Goal: Task Accomplishment & Management: Use online tool/utility

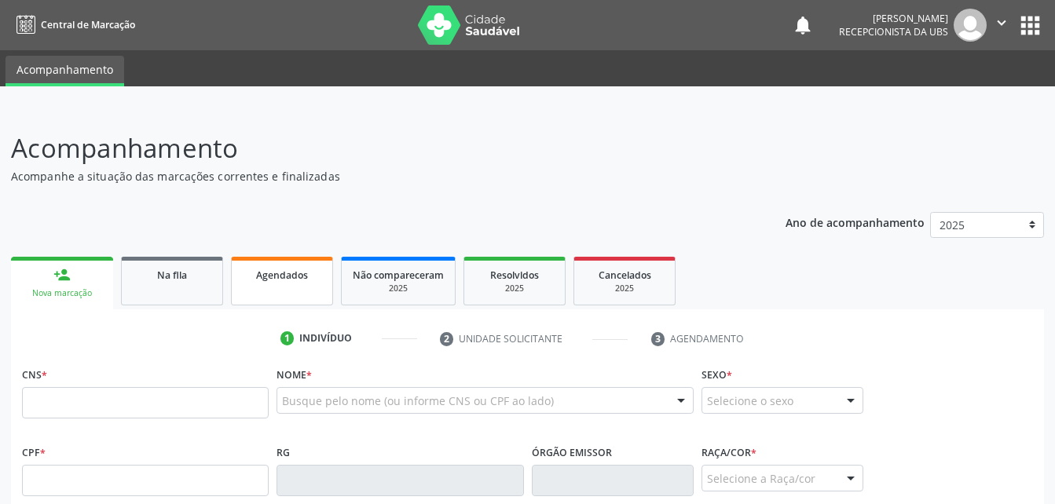
click at [317, 280] on div "Agendados" at bounding box center [282, 274] width 79 height 16
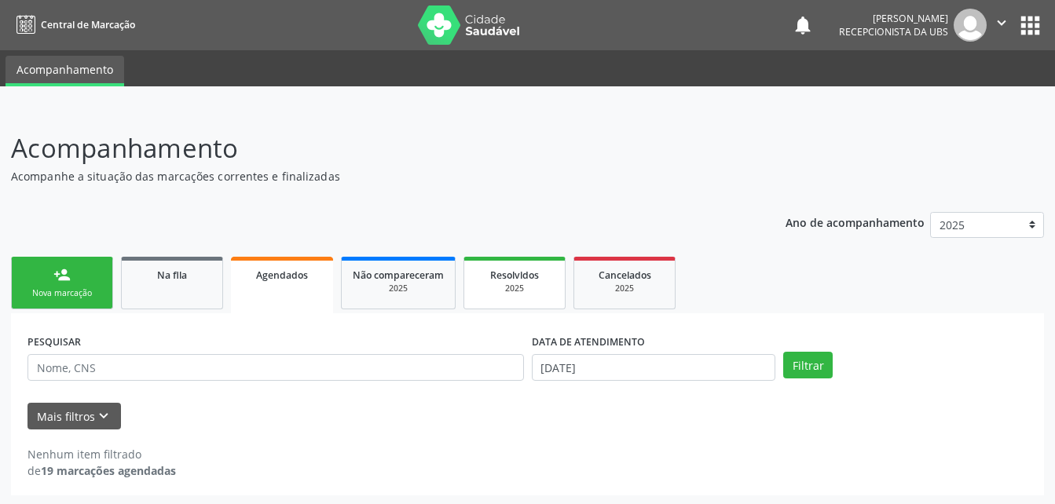
scroll to position [2, 0]
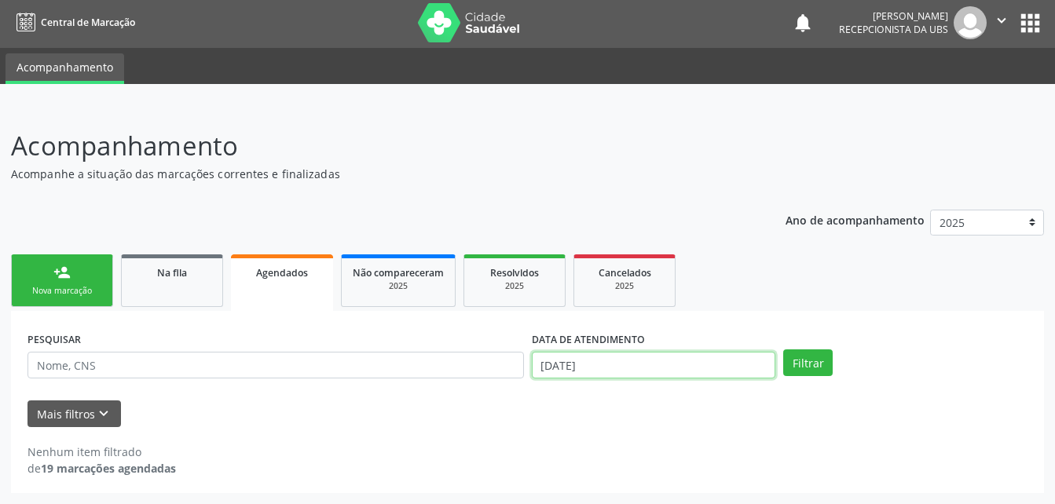
click at [552, 366] on input "[DATE]" at bounding box center [654, 365] width 244 height 27
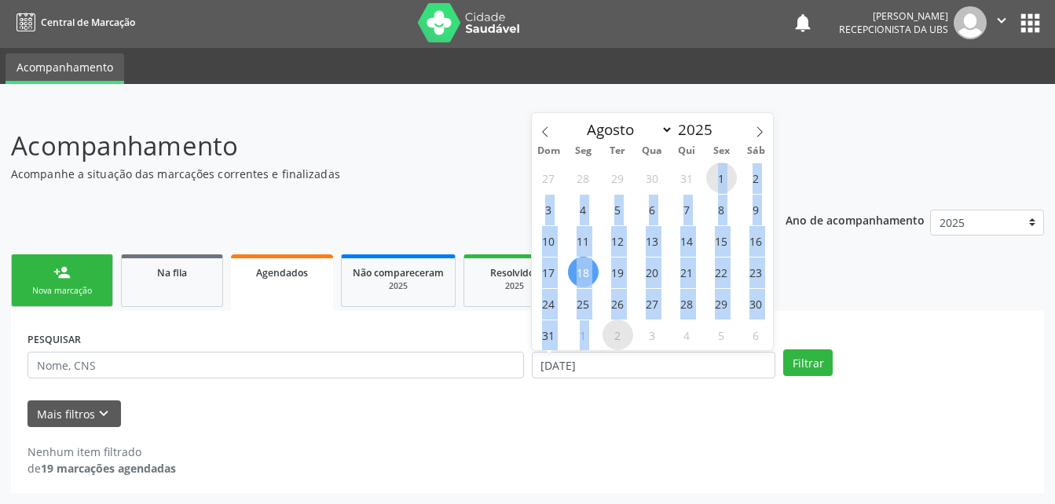
drag, startPoint x: 718, startPoint y: 179, endPoint x: 613, endPoint y: 344, distance: 195.2
click at [613, 344] on div "27 28 29 30 31 1 2 3 4 5 6 7 8 9 10 11 12 13 14 15 16 17 18 19 20 21 22 23 24 2…" at bounding box center [653, 256] width 242 height 189
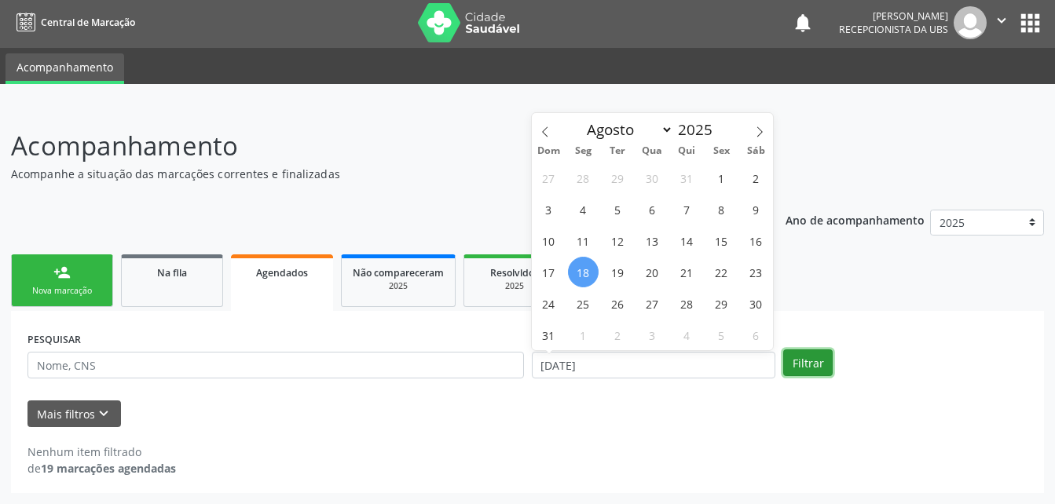
click at [810, 371] on button "Filtrar" at bounding box center [807, 363] width 49 height 27
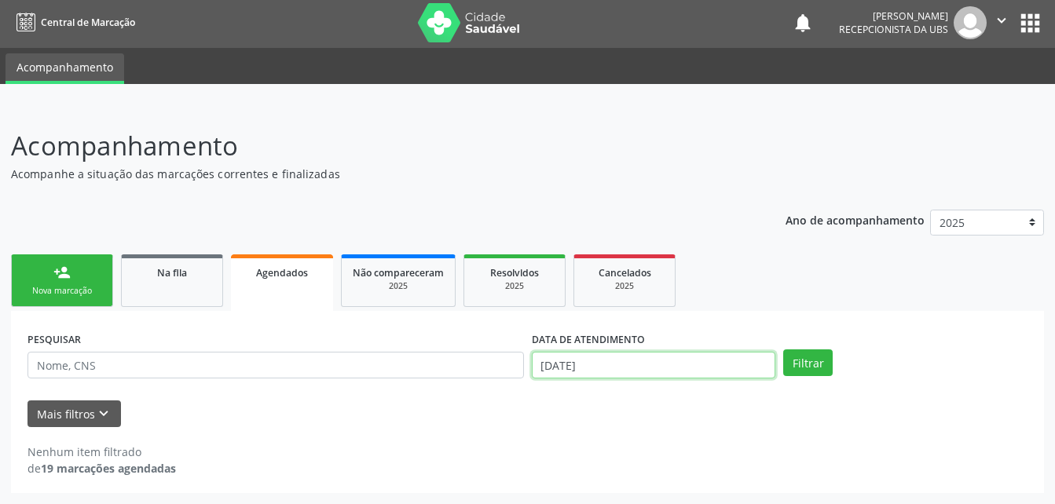
click at [647, 366] on input "[DATE]" at bounding box center [654, 365] width 244 height 27
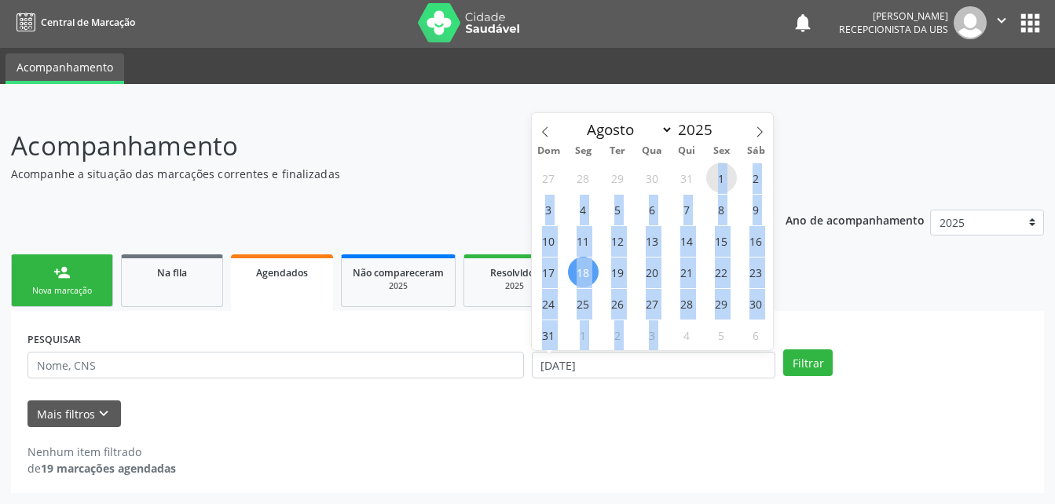
drag, startPoint x: 711, startPoint y: 177, endPoint x: 670, endPoint y: 348, distance: 176.0
click at [672, 349] on div "27 28 29 30 31 1 2 3 4 5 6 7 8 9 10 11 12 13 14 15 16 17 18 19 20 21 22 23 24 2…" at bounding box center [653, 256] width 242 height 189
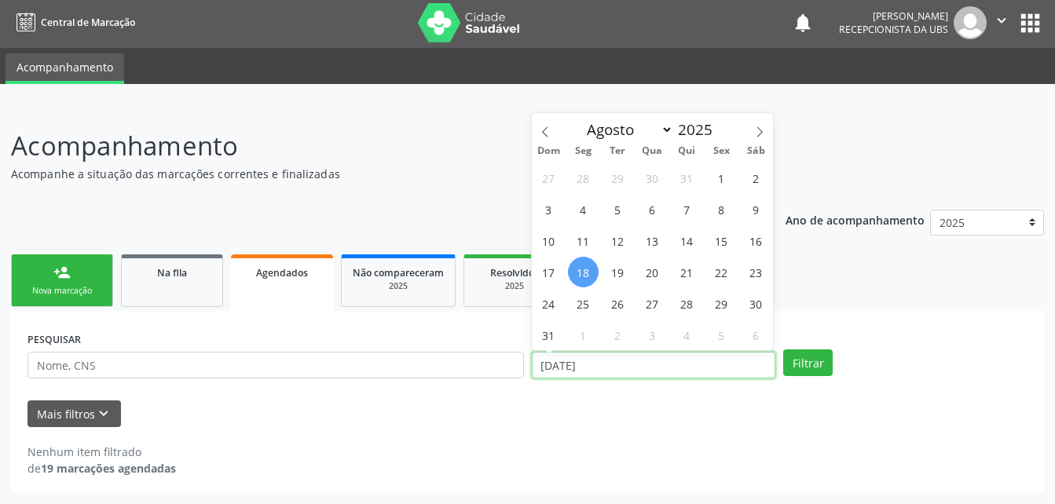
drag, startPoint x: 670, startPoint y: 348, endPoint x: 672, endPoint y: 369, distance: 21.3
click at [664, 372] on input "[DATE]" at bounding box center [654, 365] width 244 height 27
click at [648, 365] on input "[DATE]" at bounding box center [654, 365] width 244 height 27
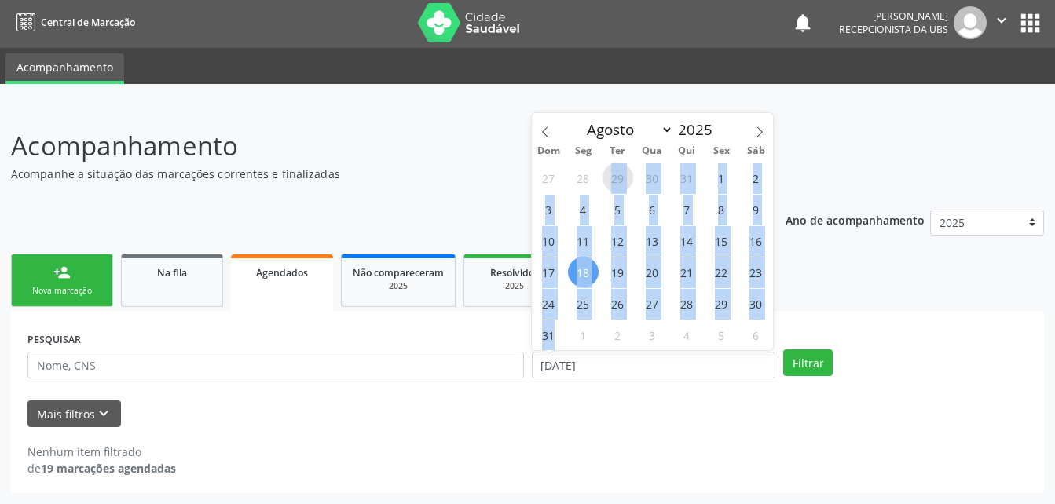
drag, startPoint x: 563, startPoint y: 341, endPoint x: 603, endPoint y: 181, distance: 165.2
click at [603, 181] on div "27 28 29 30 31 1 2 3 4 5 6 7 8 9 10 11 12 13 14 15 16 17 18 19 20 21 22 23 24 2…" at bounding box center [653, 256] width 242 height 189
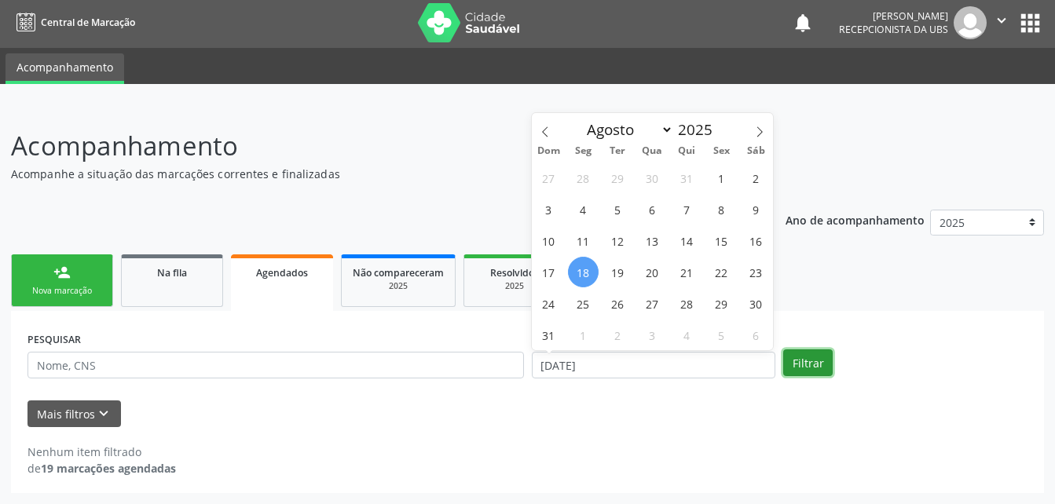
select select "7"
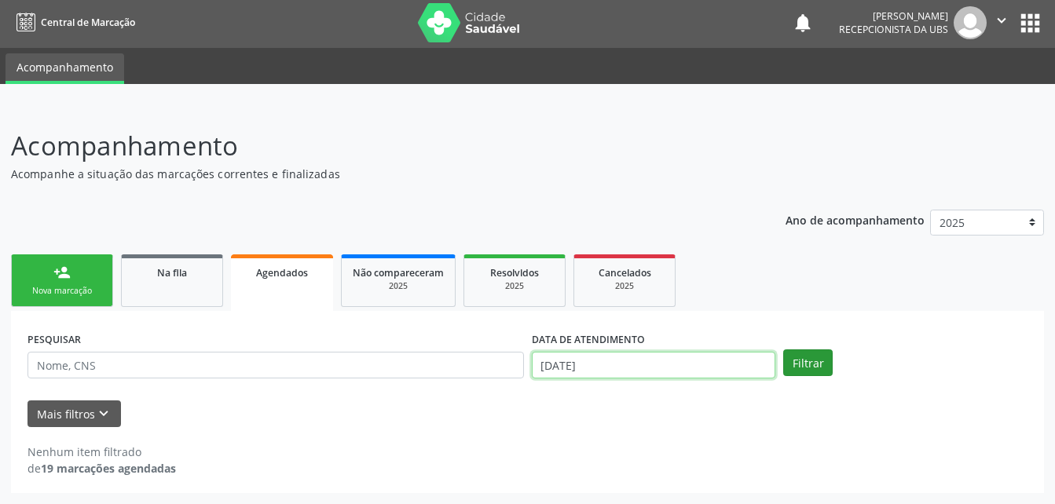
drag, startPoint x: 802, startPoint y: 369, endPoint x: 635, endPoint y: 363, distance: 167.4
click at [690, 368] on input "[DATE]" at bounding box center [654, 365] width 244 height 27
click at [544, 366] on input "[DATE]" at bounding box center [654, 365] width 244 height 27
click at [545, 364] on input "[DATE]" at bounding box center [654, 365] width 244 height 27
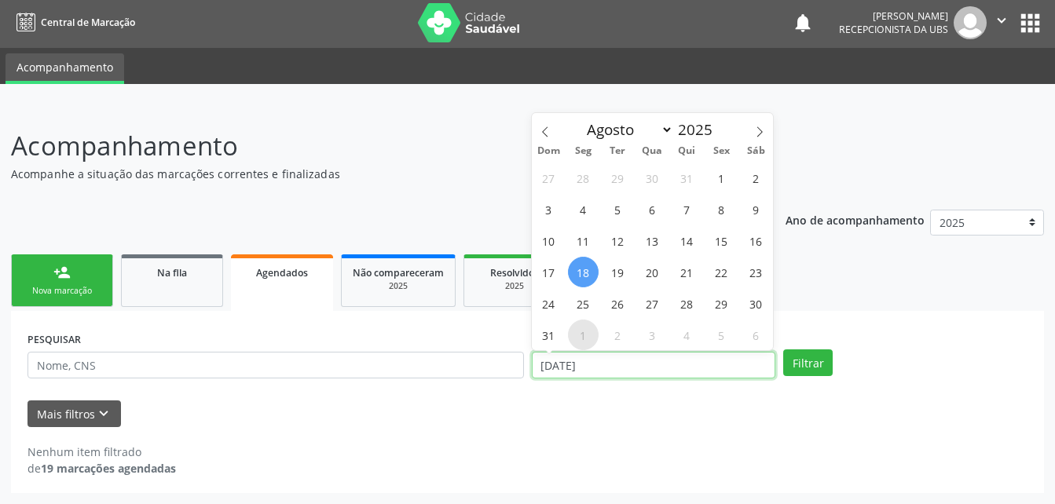
drag, startPoint x: 635, startPoint y: 363, endPoint x: 593, endPoint y: 343, distance: 46.0
click at [598, 363] on input "[DATE]" at bounding box center [654, 365] width 244 height 27
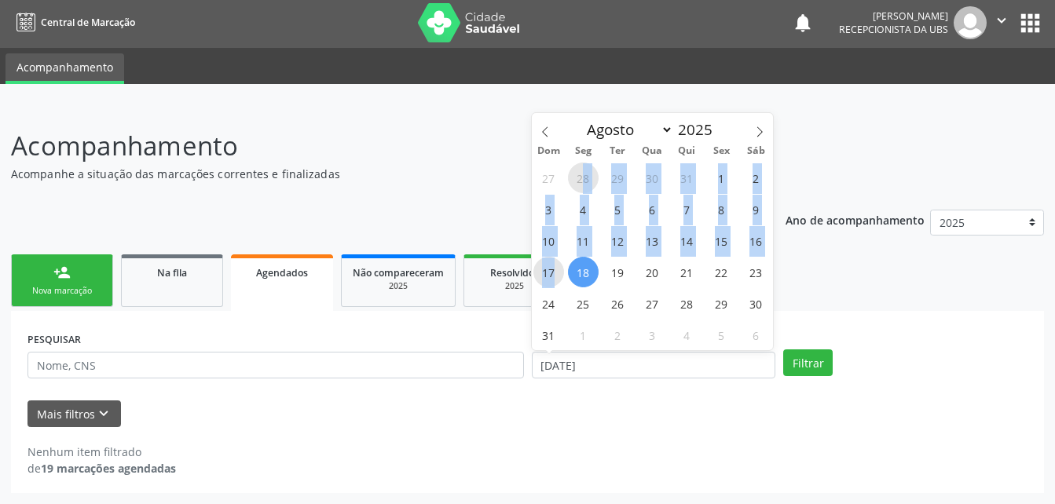
drag, startPoint x: 562, startPoint y: 272, endPoint x: 584, endPoint y: 189, distance: 85.6
click at [584, 189] on div "27 28 29 30 31 1 2 3 4 5 6 7 8 9 10 11 12 13 14 15 16 17 18 19 20 21 22 23 24 2…" at bounding box center [653, 256] width 242 height 189
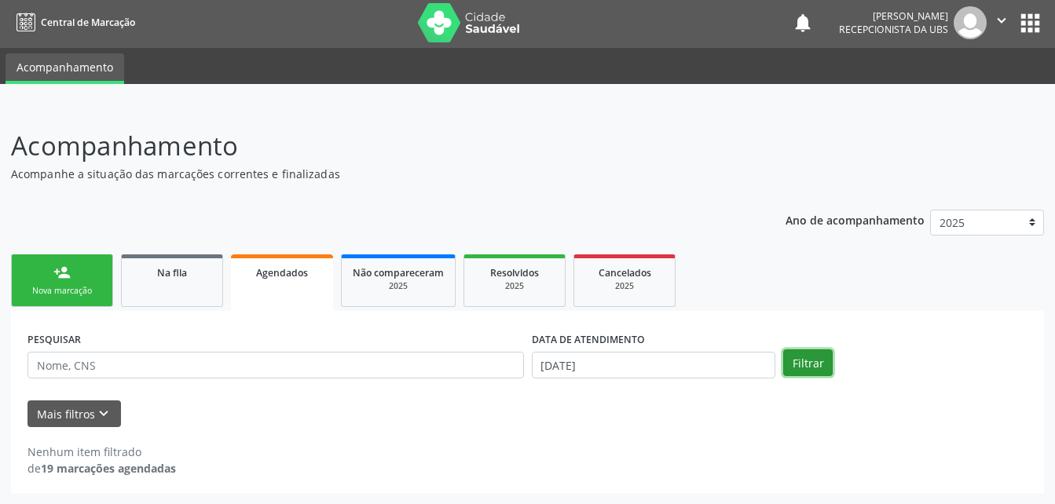
click at [791, 370] on button "Filtrar" at bounding box center [807, 363] width 49 height 27
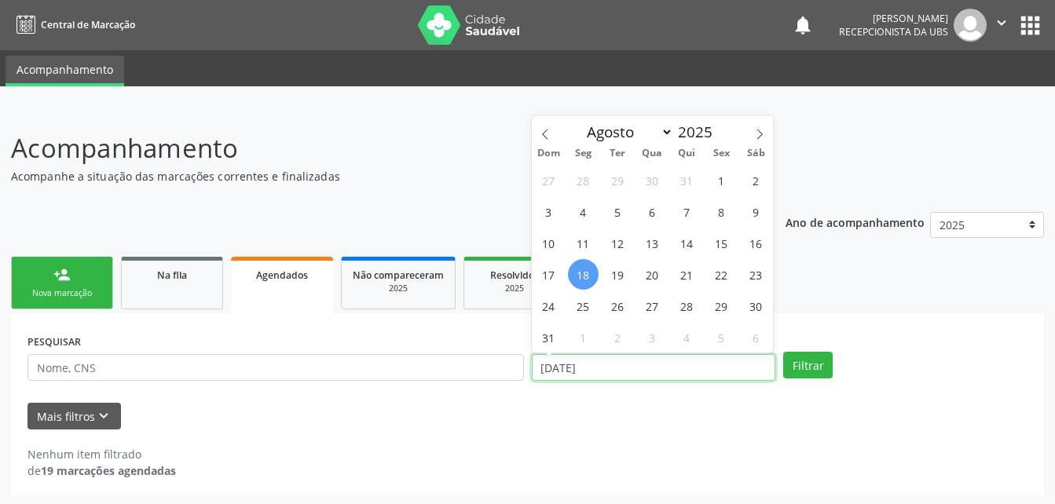
click at [596, 376] on input "[DATE]" at bounding box center [654, 367] width 244 height 27
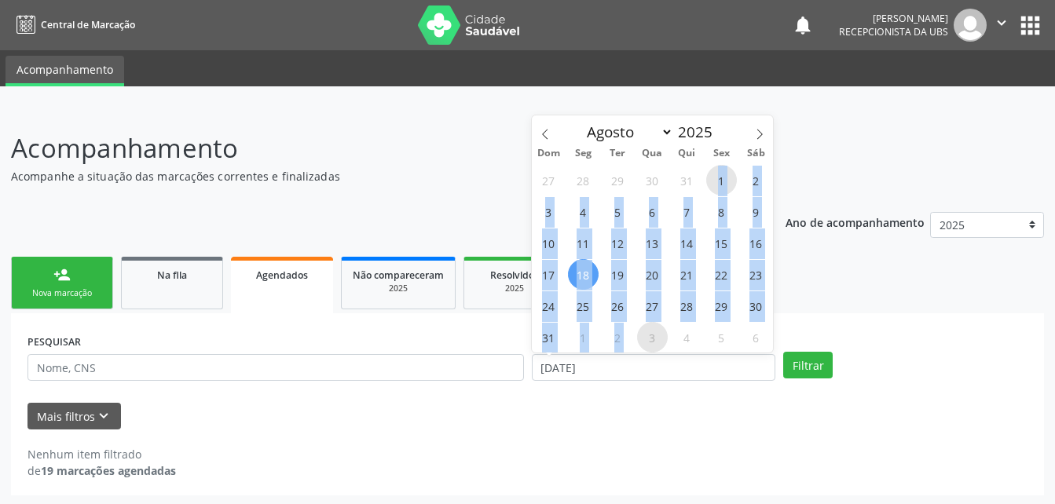
drag, startPoint x: 718, startPoint y: 182, endPoint x: 646, endPoint y: 337, distance: 170.8
click at [646, 337] on div "27 28 29 30 31 1 2 3 4 5 6 7 8 9 10 11 12 13 14 15 16 17 18 19 20 21 22 23 24 2…" at bounding box center [653, 258] width 242 height 189
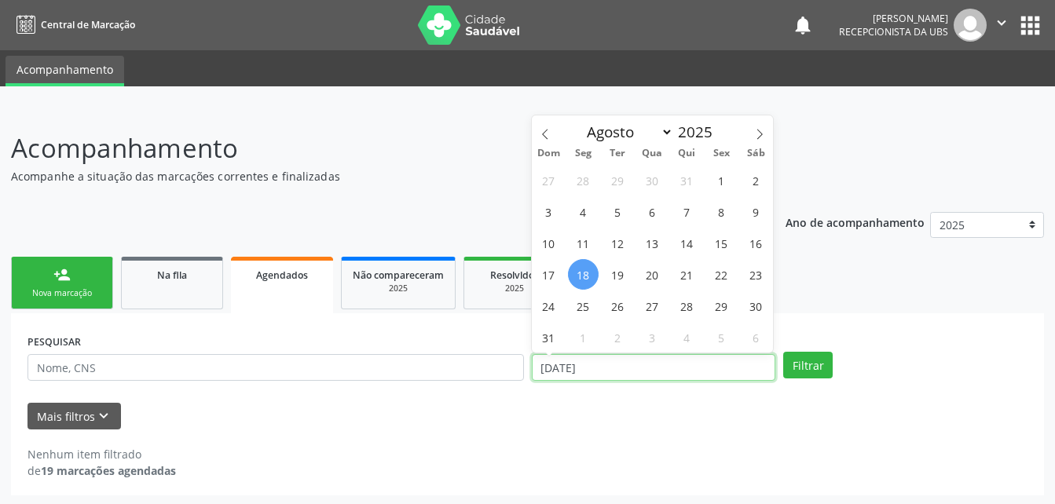
drag, startPoint x: 646, startPoint y: 337, endPoint x: 681, endPoint y: 374, distance: 51.1
click at [681, 374] on input "[DATE]" at bounding box center [654, 367] width 244 height 27
click at [544, 368] on input "[DATE]" at bounding box center [654, 367] width 244 height 27
click at [659, 364] on input "[DATE]" at bounding box center [654, 367] width 244 height 27
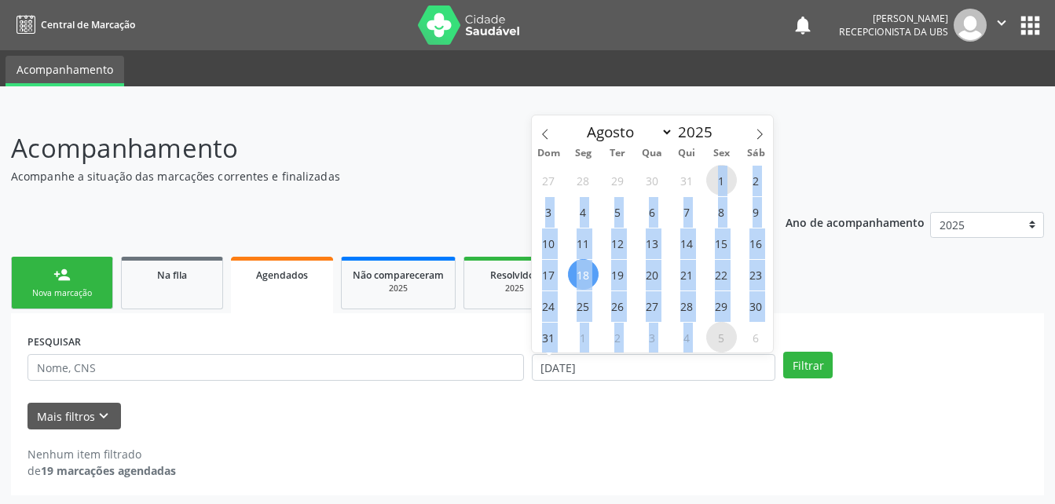
drag, startPoint x: 722, startPoint y: 177, endPoint x: 712, endPoint y: 337, distance: 160.5
click at [712, 337] on div "27 28 29 30 31 1 2 3 4 5 6 7 8 9 10 11 12 13 14 15 16 17 18 19 20 21 22 23 24 2…" at bounding box center [653, 258] width 242 height 189
click at [683, 338] on span "4" at bounding box center [687, 337] width 31 height 31
type input "[DATE]"
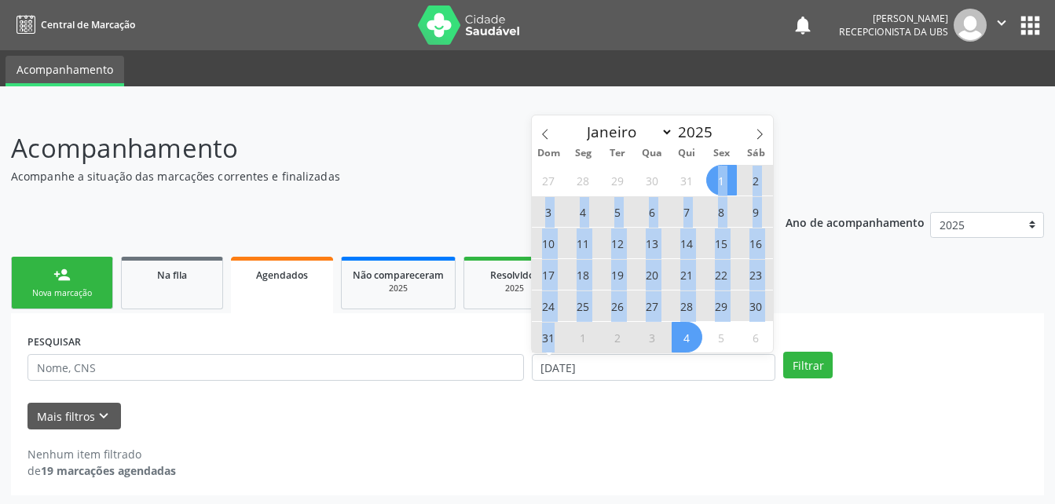
drag, startPoint x: 557, startPoint y: 330, endPoint x: 719, endPoint y: 182, distance: 219.6
click at [719, 182] on div "27 28 29 30 31 1 2 3 4 5 6 7 8 9 10 11 12 13 14 15 16 17 18 19 20 21 22 23 24 2…" at bounding box center [653, 258] width 242 height 189
drag, startPoint x: 719, startPoint y: 182, endPoint x: 708, endPoint y: 180, distance: 11.2
drag, startPoint x: 708, startPoint y: 180, endPoint x: 658, endPoint y: 216, distance: 61.9
drag, startPoint x: 658, startPoint y: 216, endPoint x: 706, endPoint y: 167, distance: 68.3
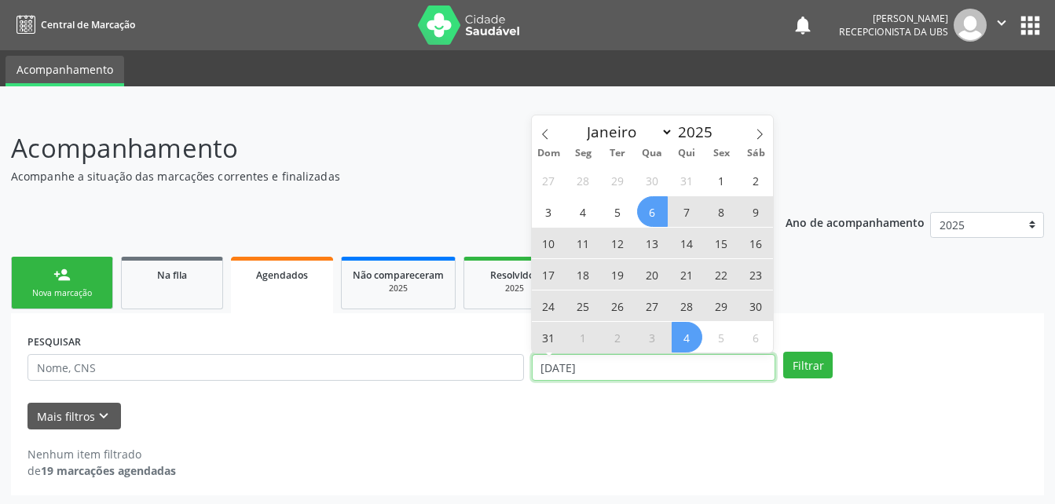
drag, startPoint x: 706, startPoint y: 167, endPoint x: 651, endPoint y: 365, distance: 205.4
click at [651, 365] on input "[DATE]" at bounding box center [654, 367] width 244 height 27
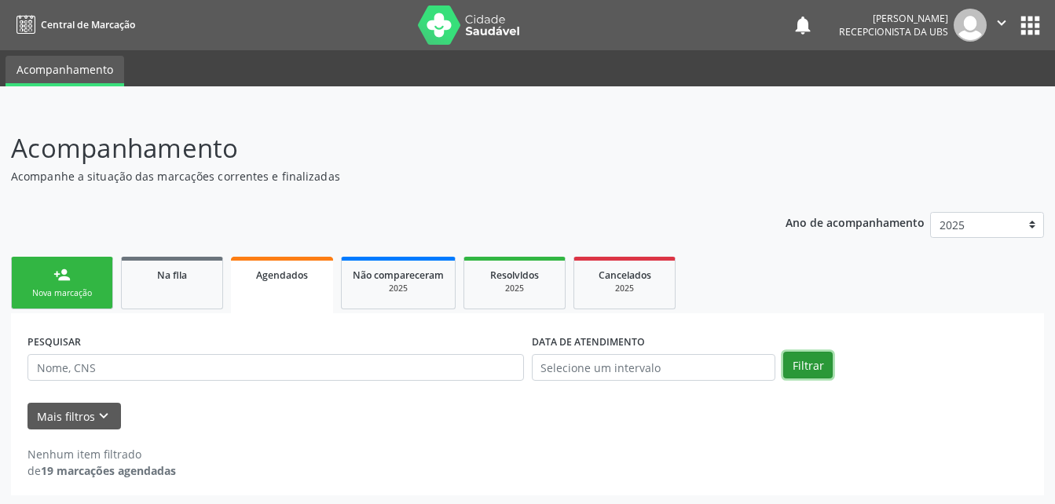
click at [819, 353] on button "Filtrar" at bounding box center [807, 365] width 49 height 27
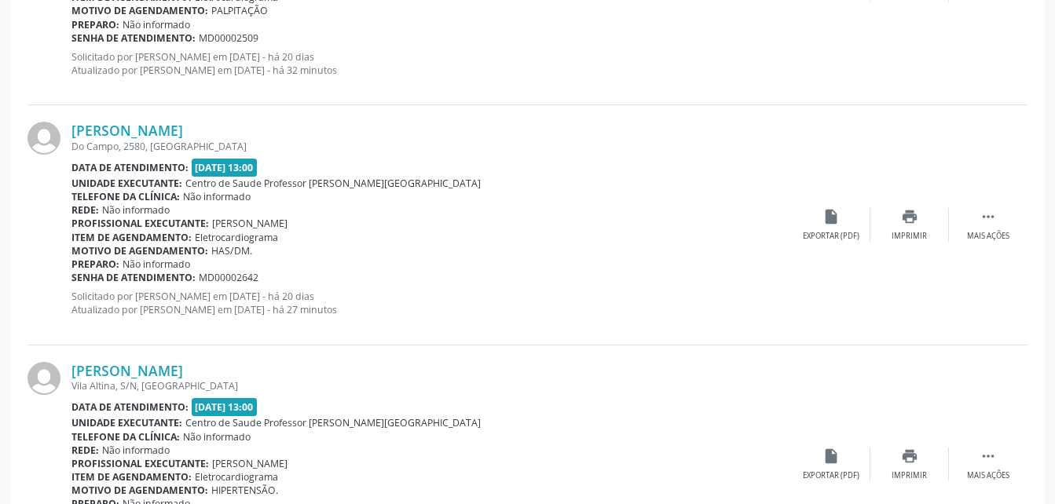
scroll to position [3644, 0]
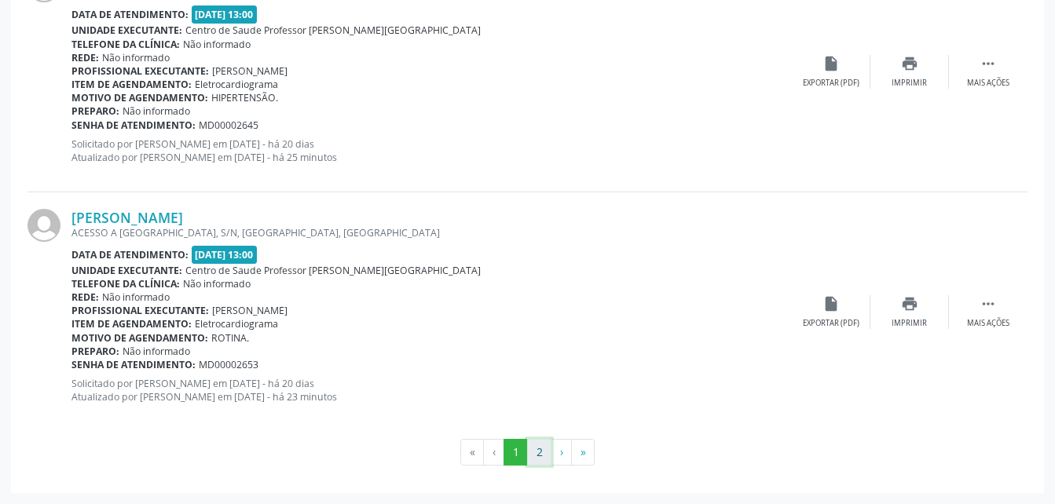
click at [532, 459] on button "2" at bounding box center [539, 452] width 24 height 27
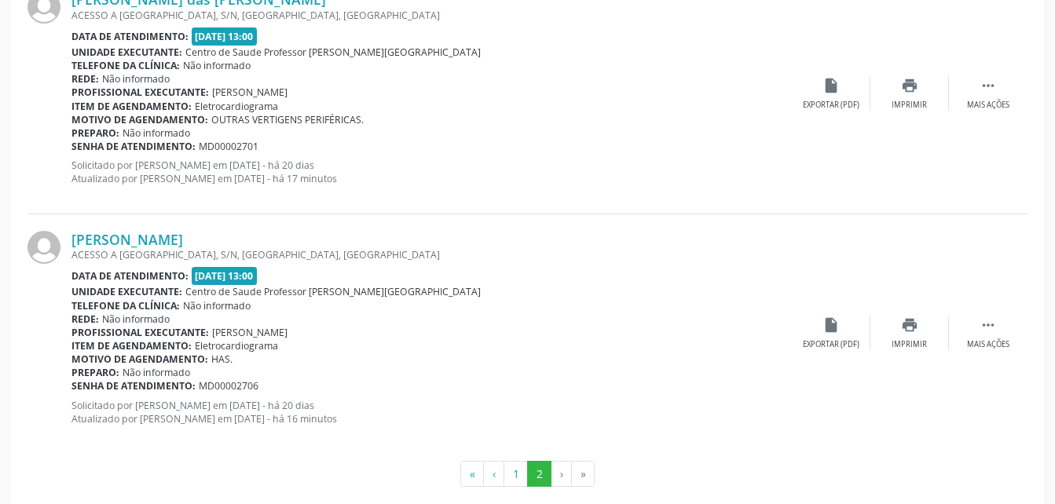
scroll to position [1005, 0]
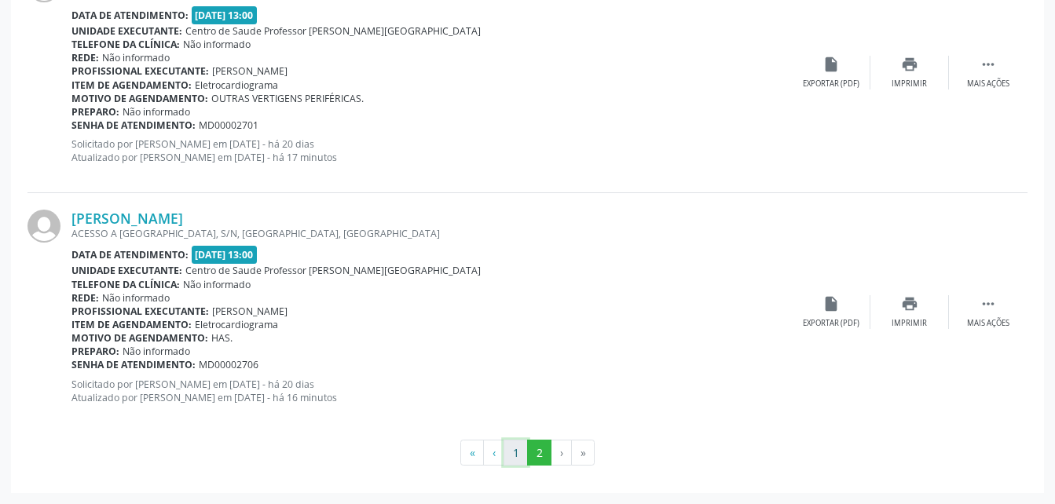
click at [520, 452] on button "1" at bounding box center [515, 453] width 24 height 27
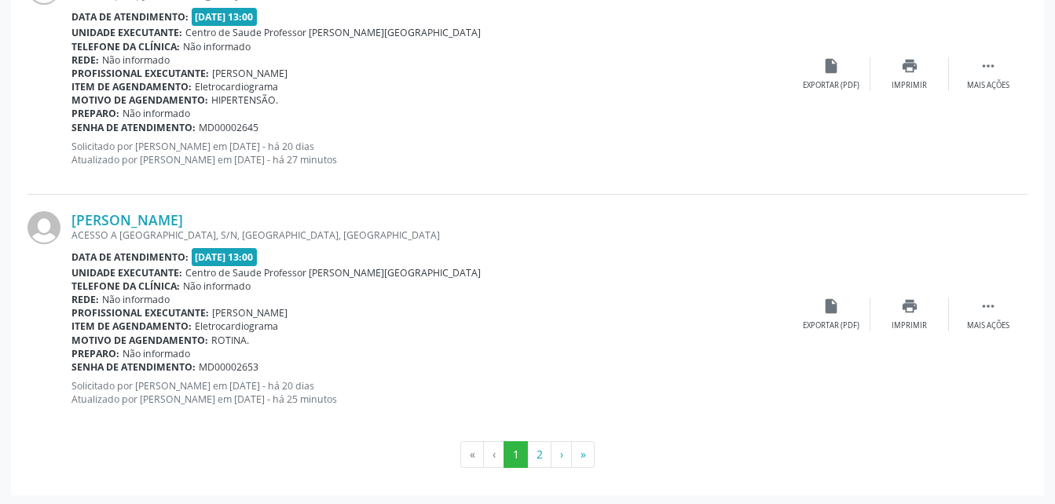
scroll to position [3644, 0]
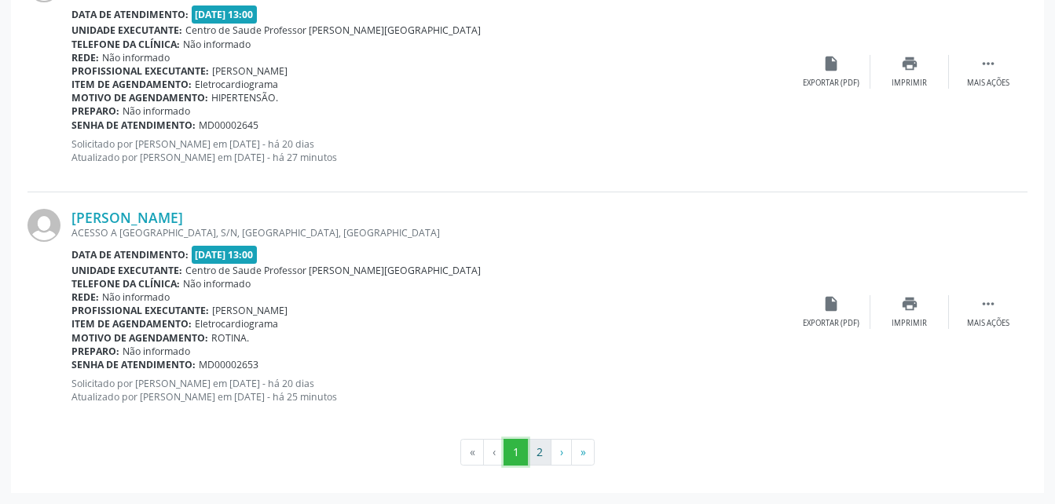
drag, startPoint x: 516, startPoint y: 450, endPoint x: 529, endPoint y: 455, distance: 13.4
click at [518, 452] on button "1" at bounding box center [515, 452] width 24 height 27
click at [543, 453] on button "2" at bounding box center [539, 452] width 24 height 27
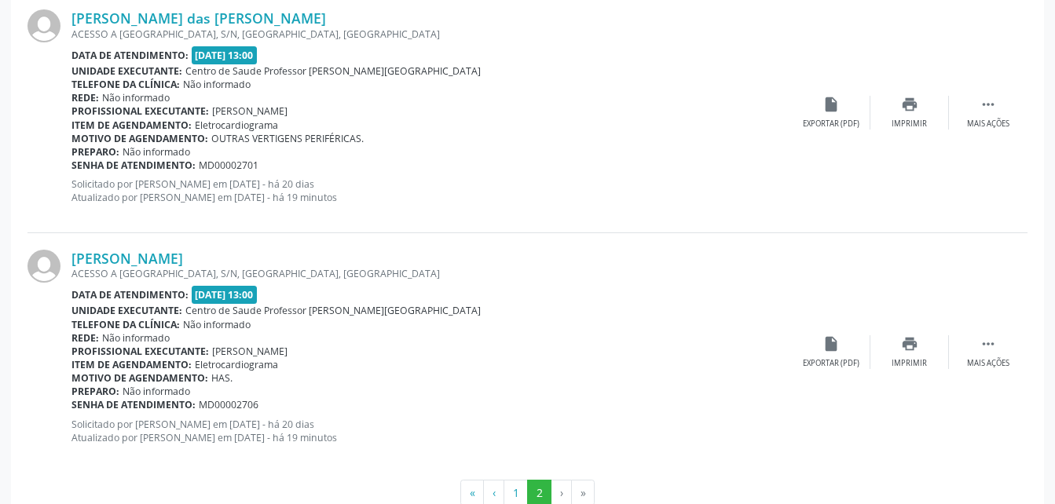
scroll to position [1005, 0]
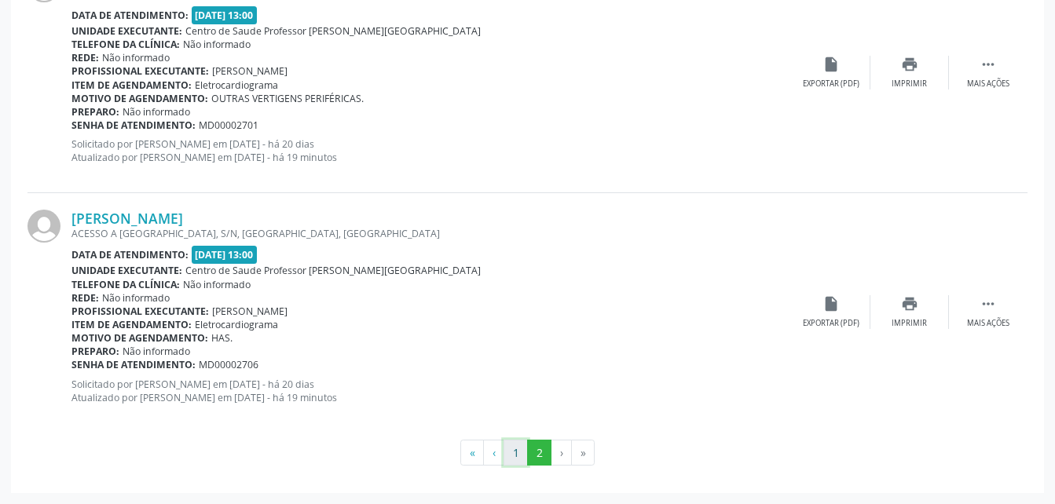
click at [520, 455] on button "1" at bounding box center [515, 453] width 24 height 27
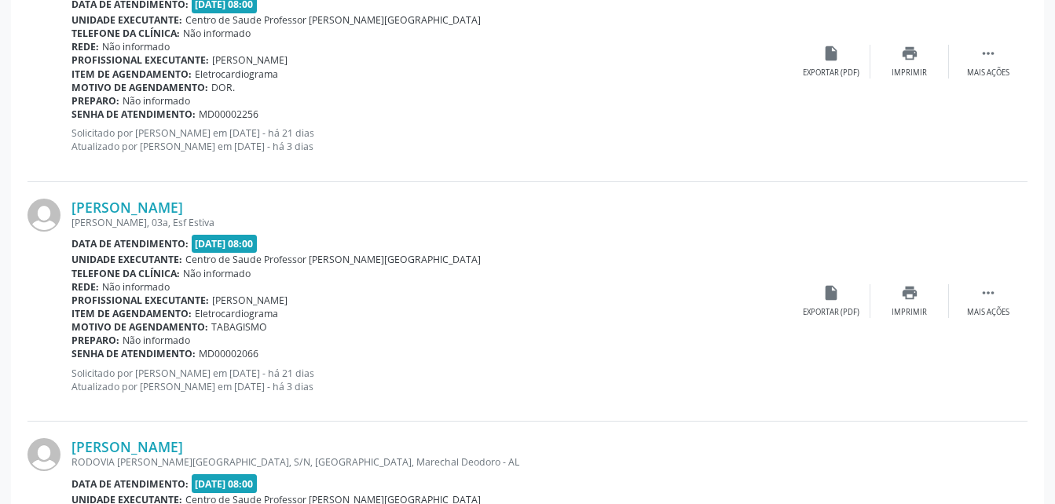
scroll to position [1027, 0]
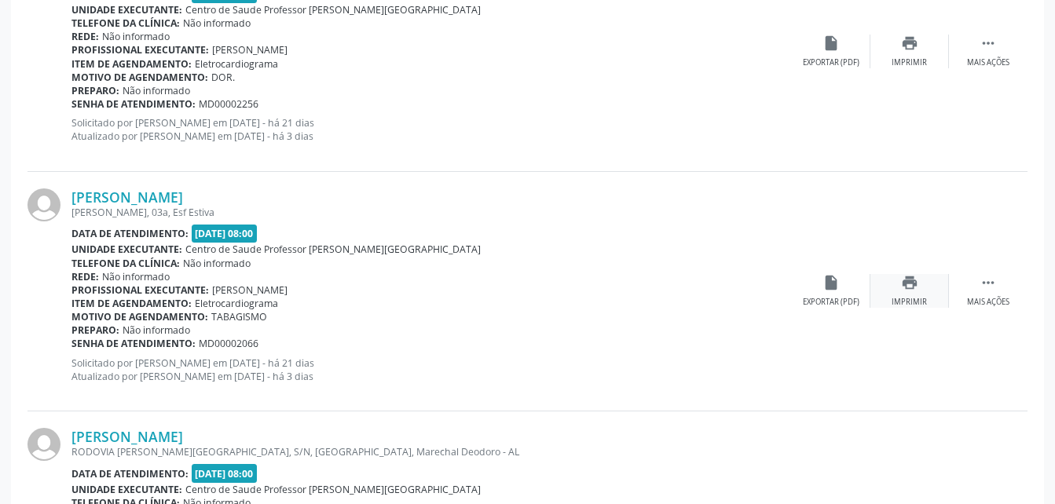
click at [917, 282] on icon "print" at bounding box center [909, 282] width 17 height 17
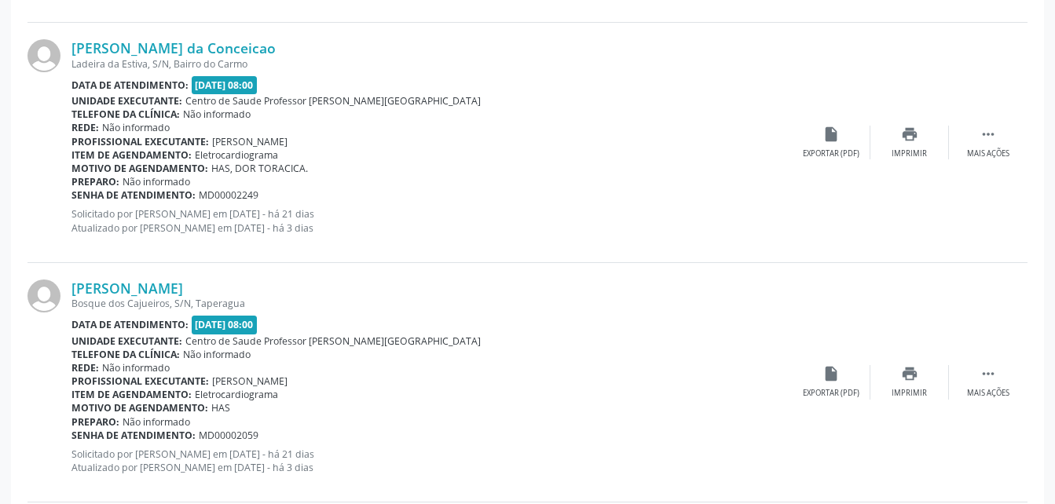
scroll to position [1733, 0]
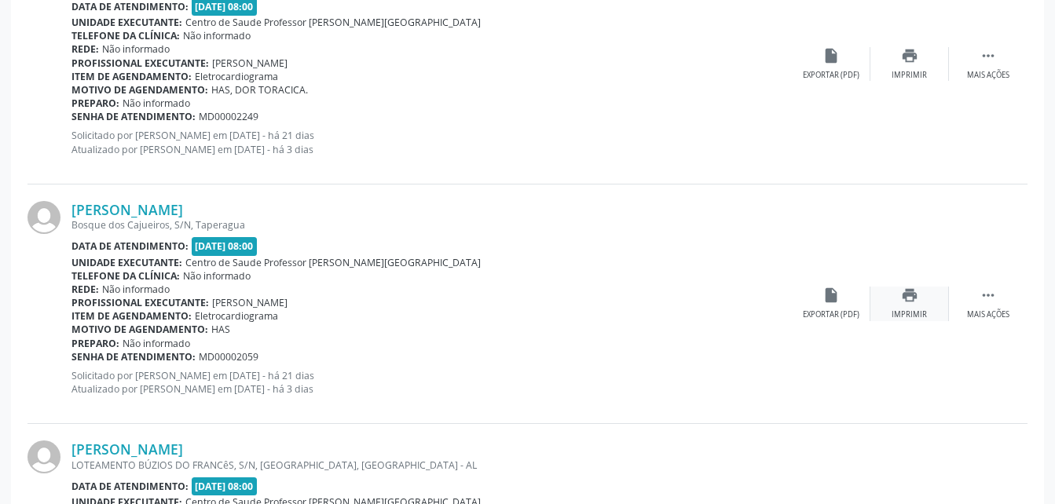
click at [906, 302] on icon "print" at bounding box center [909, 295] width 17 height 17
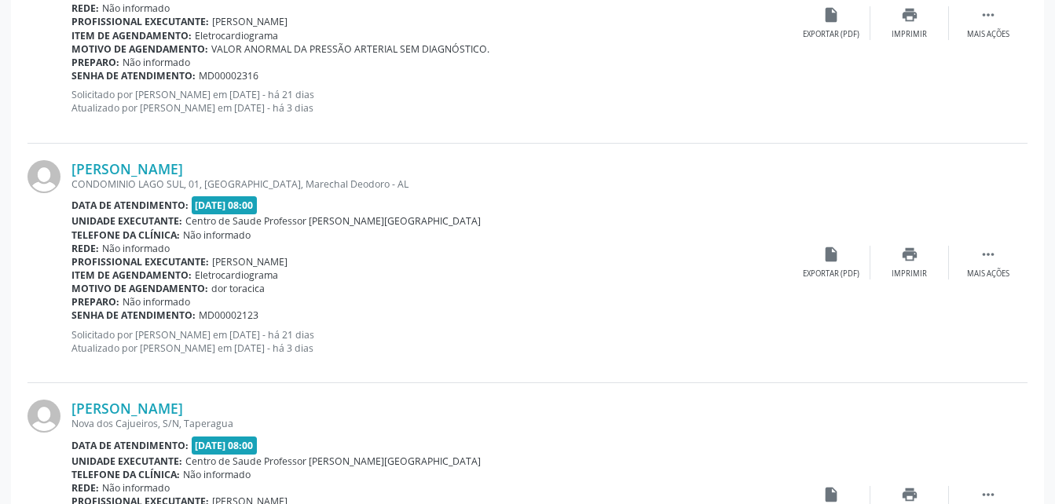
scroll to position [2283, 0]
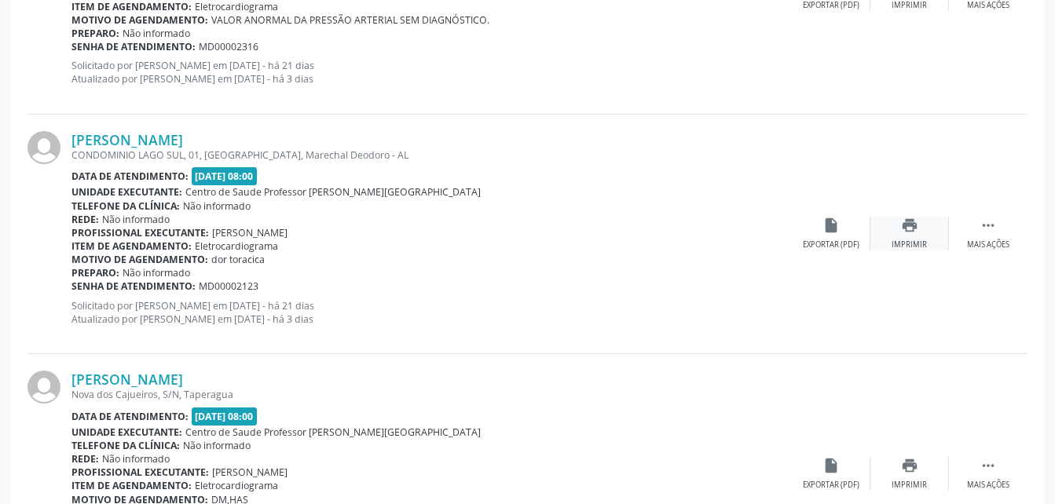
click at [901, 228] on icon "print" at bounding box center [909, 225] width 17 height 17
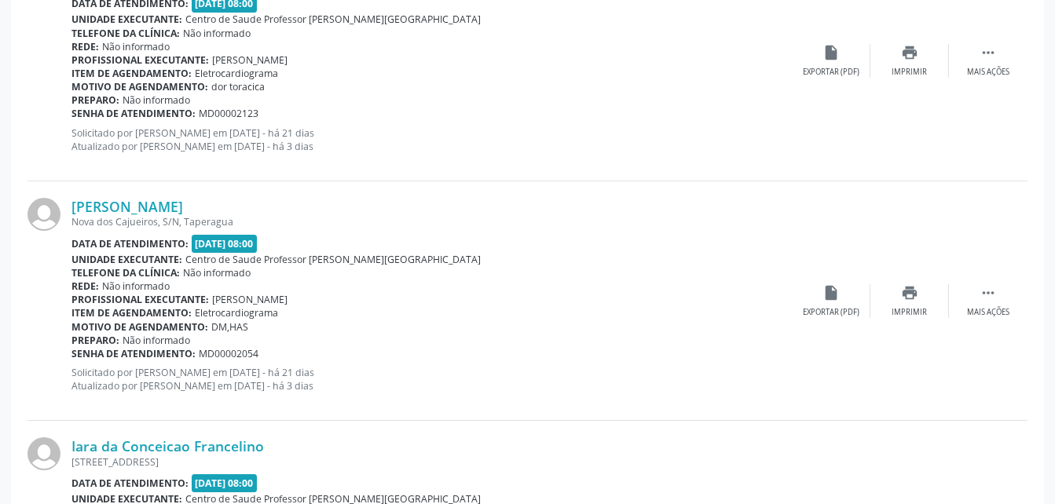
scroll to position [2519, 0]
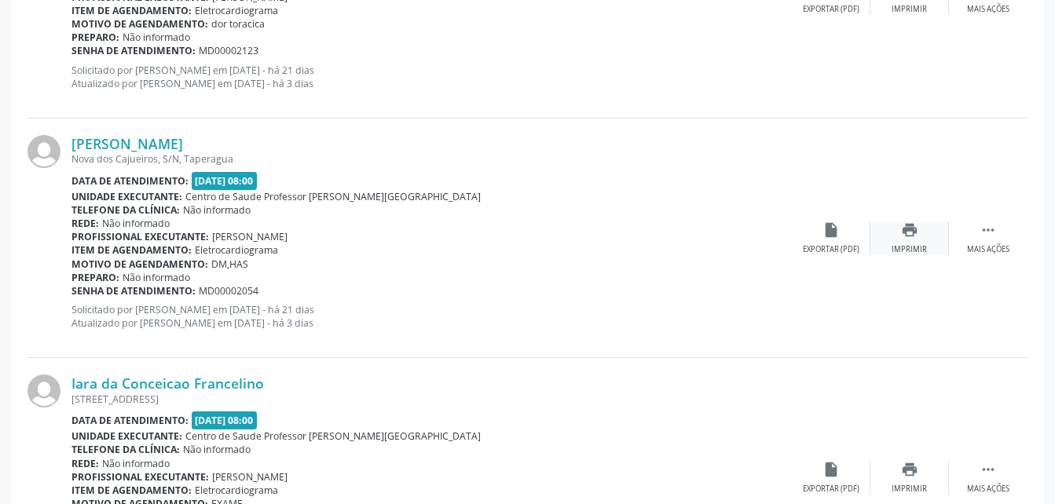
click at [921, 226] on div "print Imprimir" at bounding box center [909, 238] width 79 height 34
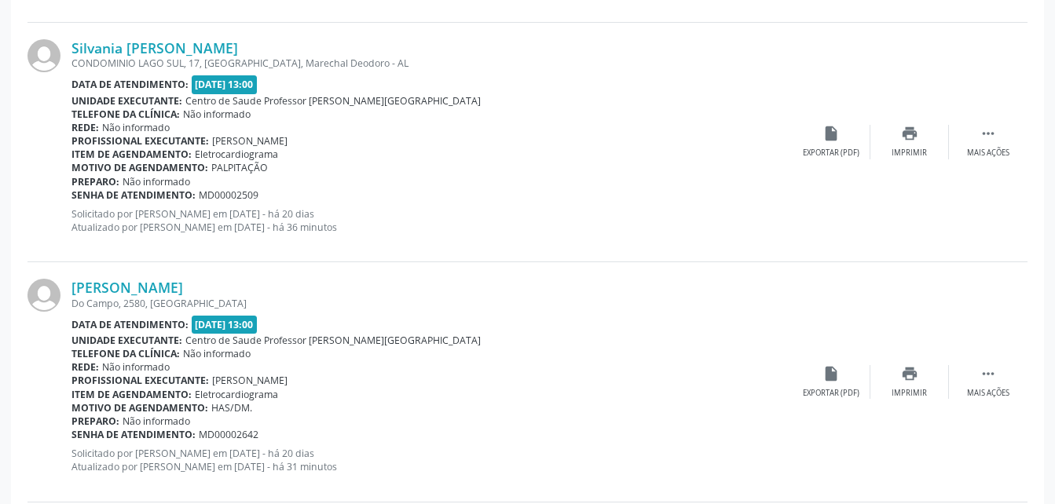
scroll to position [3016, 0]
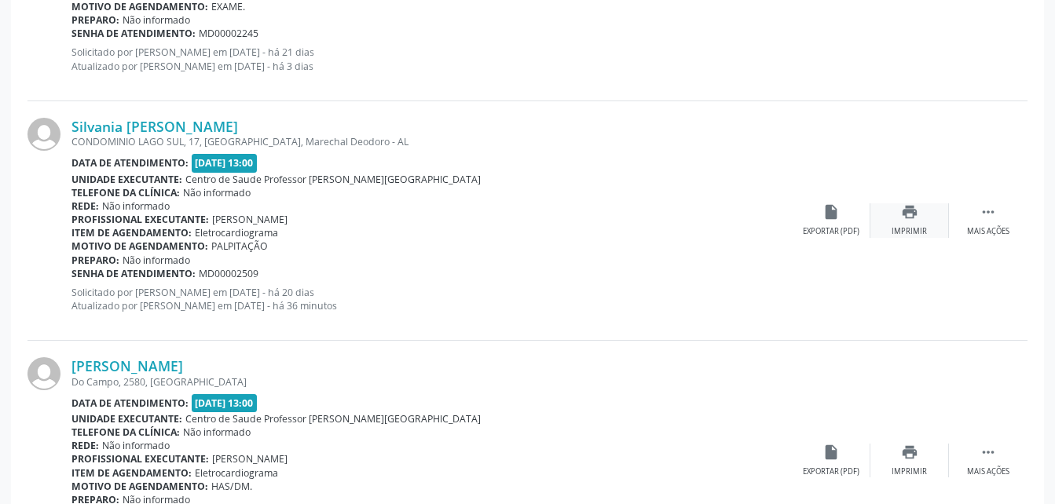
click at [908, 218] on icon "print" at bounding box center [909, 211] width 17 height 17
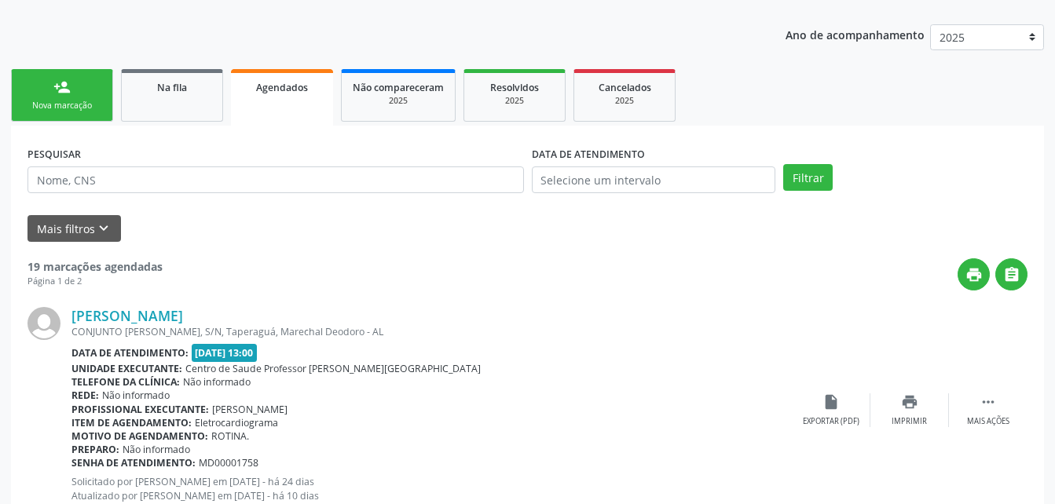
scroll to position [31, 0]
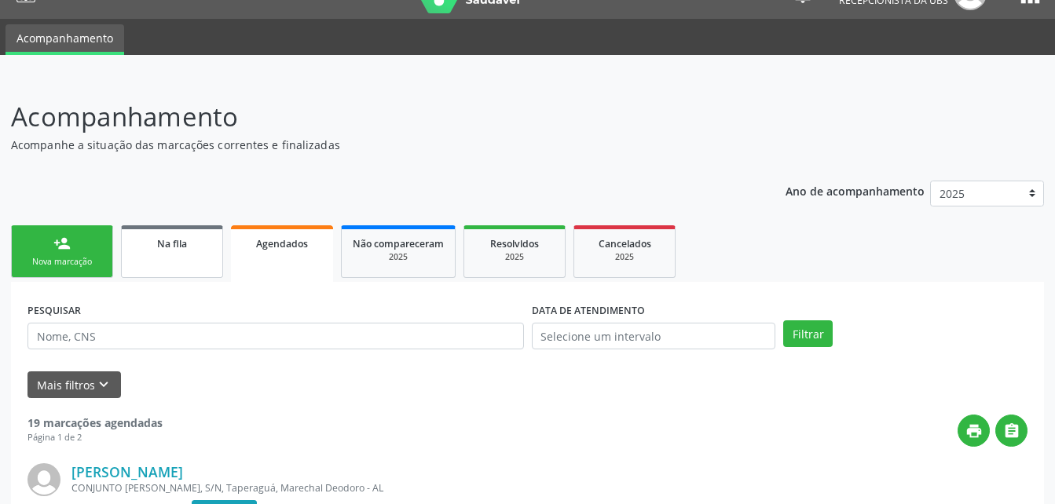
click at [153, 269] on link "Na fila" at bounding box center [172, 251] width 102 height 53
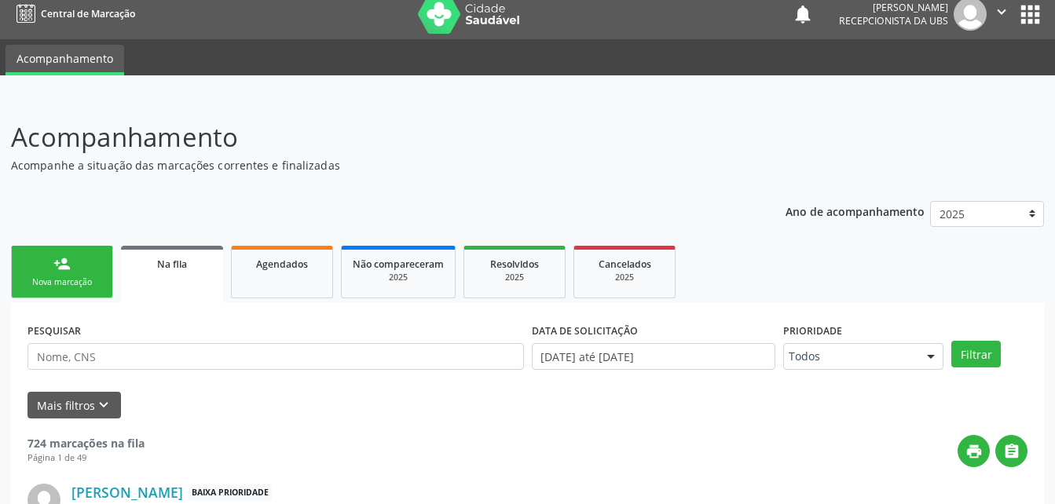
scroll to position [0, 0]
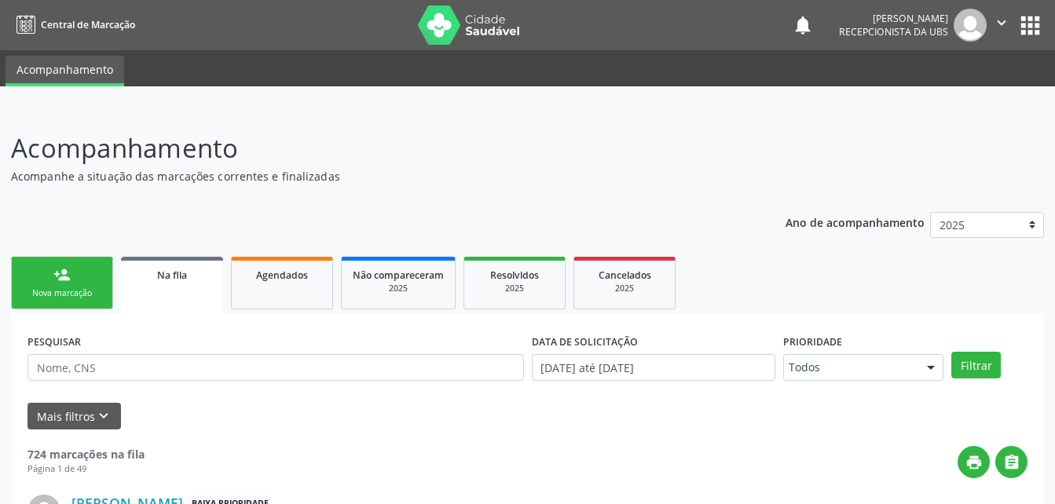
click at [229, 287] on ul "person_add Nova marcação Na fila Agendados Não compareceram 2025 Resolvidos 202…" at bounding box center [527, 283] width 1033 height 60
click at [269, 291] on link "Agendados" at bounding box center [282, 283] width 102 height 53
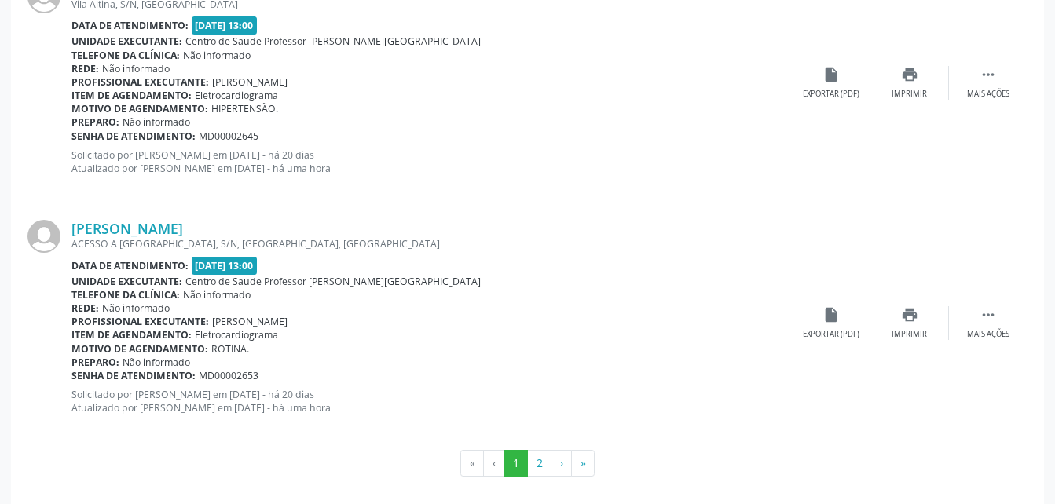
scroll to position [3644, 0]
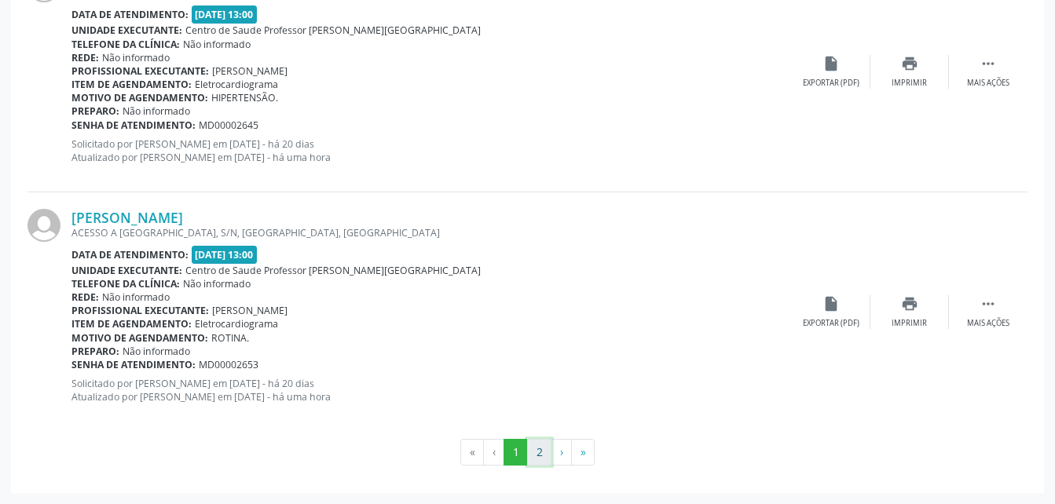
click at [539, 454] on button "2" at bounding box center [539, 452] width 24 height 27
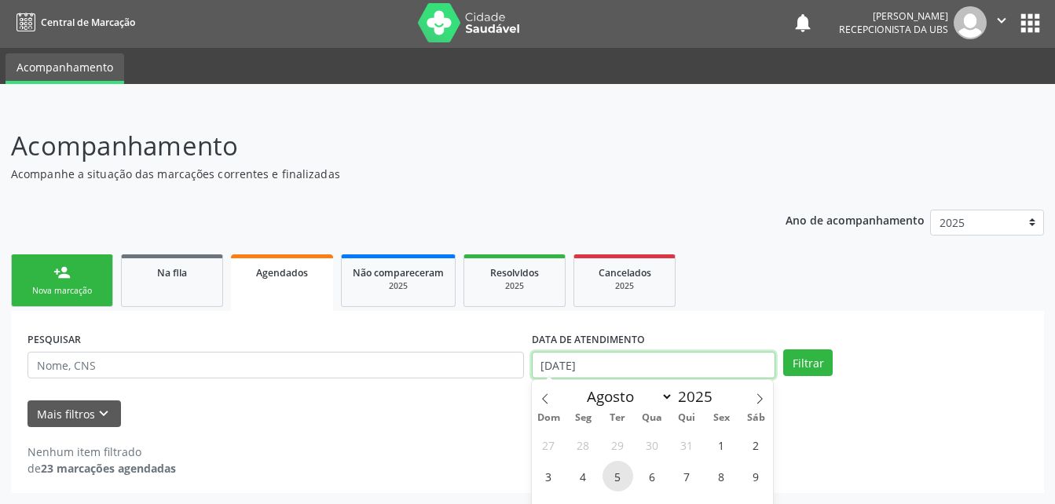
scroll to position [100, 0]
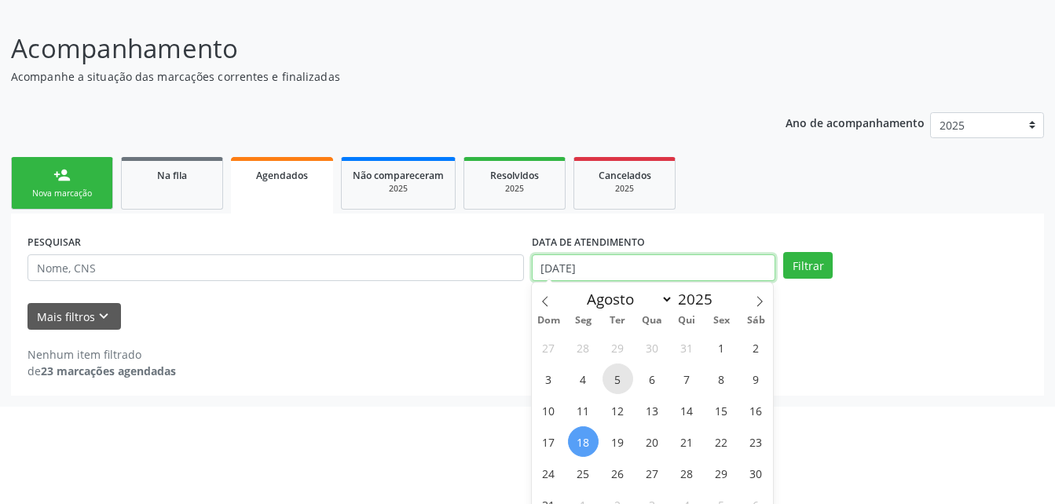
click at [606, 368] on body "Central de Marcação notifications [PERSON_NAME] Recepcionista da UBS  Configur…" at bounding box center [527, 152] width 1055 height 504
click at [750, 413] on span "16" at bounding box center [756, 410] width 31 height 31
type input "[DATE]"
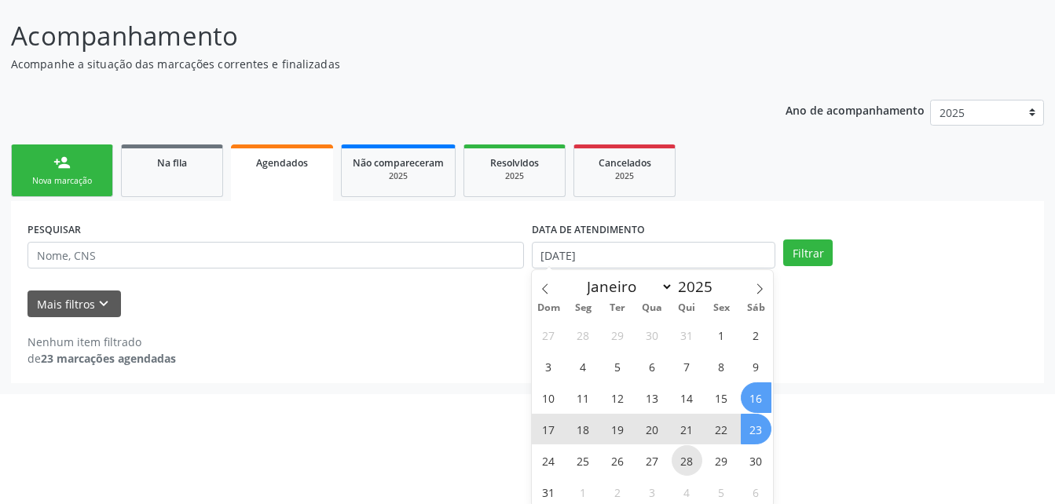
scroll to position [115, 0]
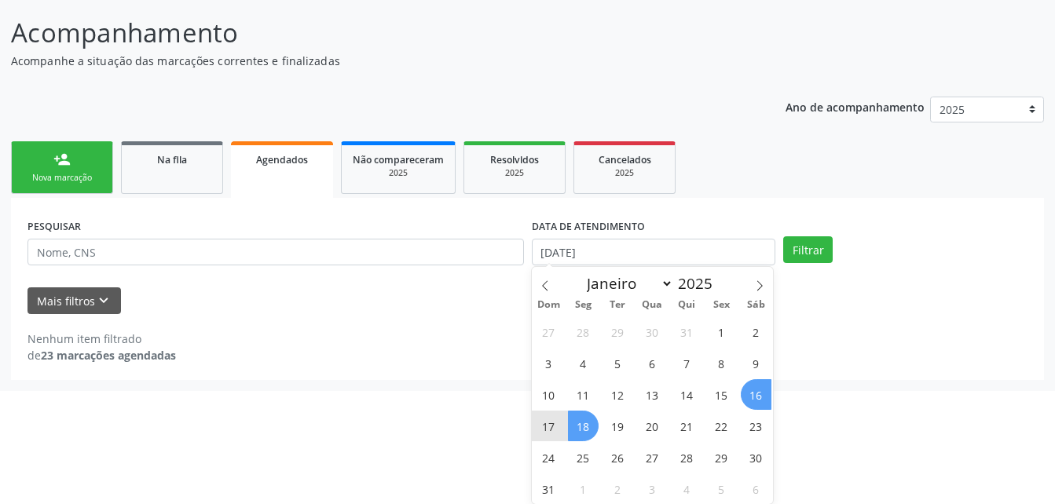
click at [580, 424] on span "18" at bounding box center [583, 426] width 31 height 31
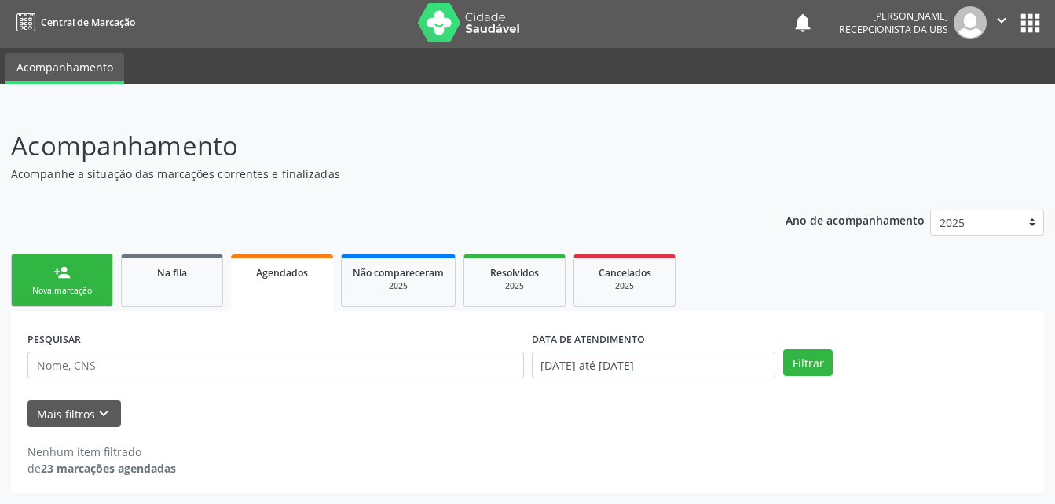
scroll to position [2, 0]
click at [797, 358] on button "Filtrar" at bounding box center [807, 363] width 49 height 27
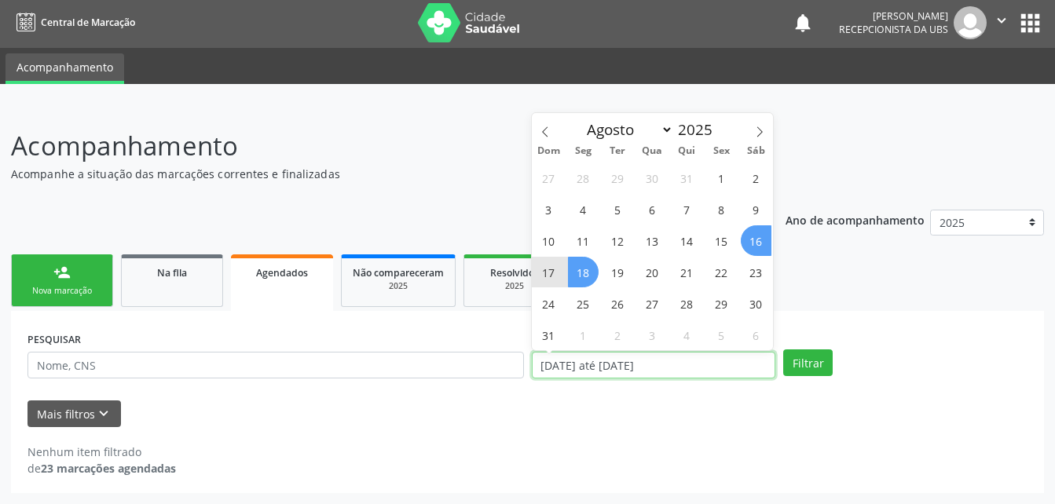
click at [569, 371] on input "[DATE] até [DATE]" at bounding box center [654, 365] width 244 height 27
click at [573, 262] on span "18" at bounding box center [583, 272] width 31 height 31
type input "[DATE]"
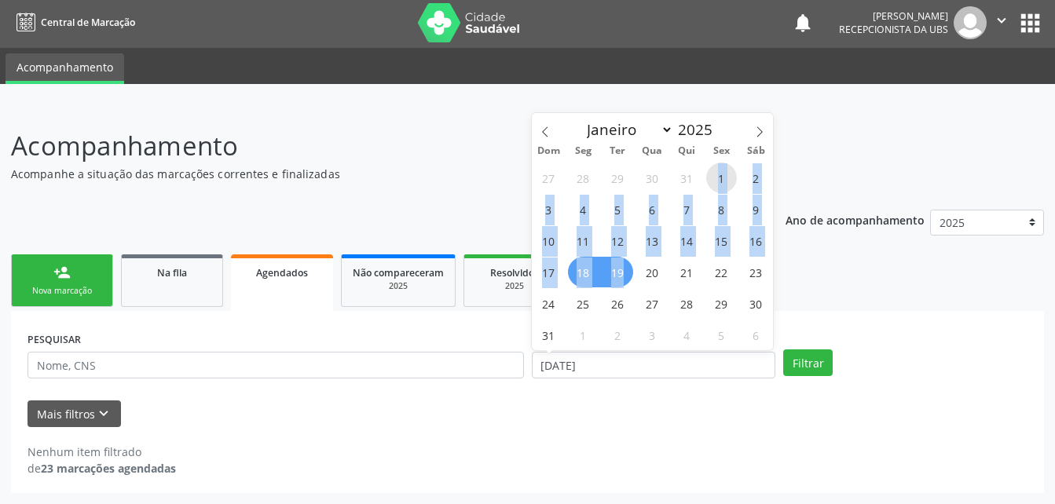
drag, startPoint x: 713, startPoint y: 174, endPoint x: 628, endPoint y: 277, distance: 133.4
click at [628, 277] on div "27 28 29 30 31 1 2 3 4 5 6 7 8 9 10 11 12 13 14 15 16 17 18 19 20 21 22 23 24 2…" at bounding box center [653, 256] width 242 height 189
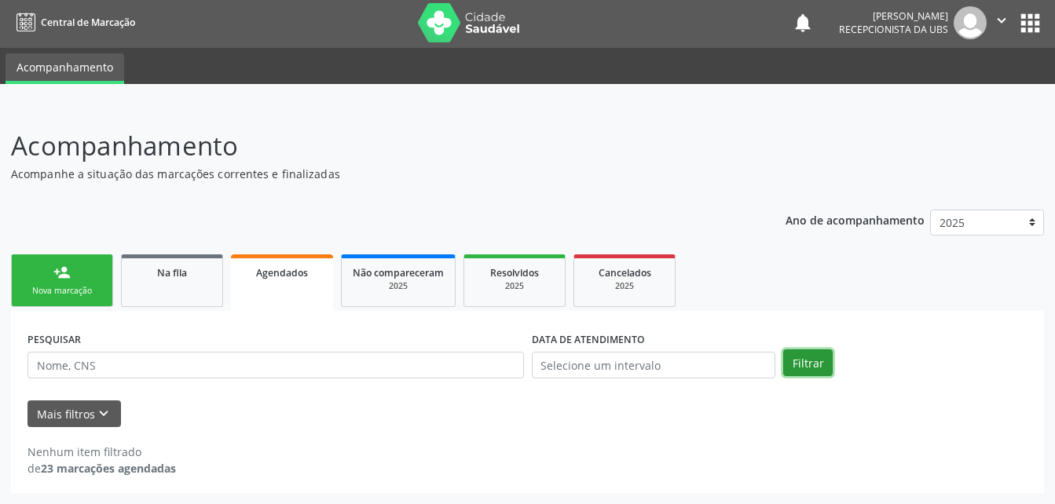
click at [798, 368] on button "Filtrar" at bounding box center [807, 363] width 49 height 27
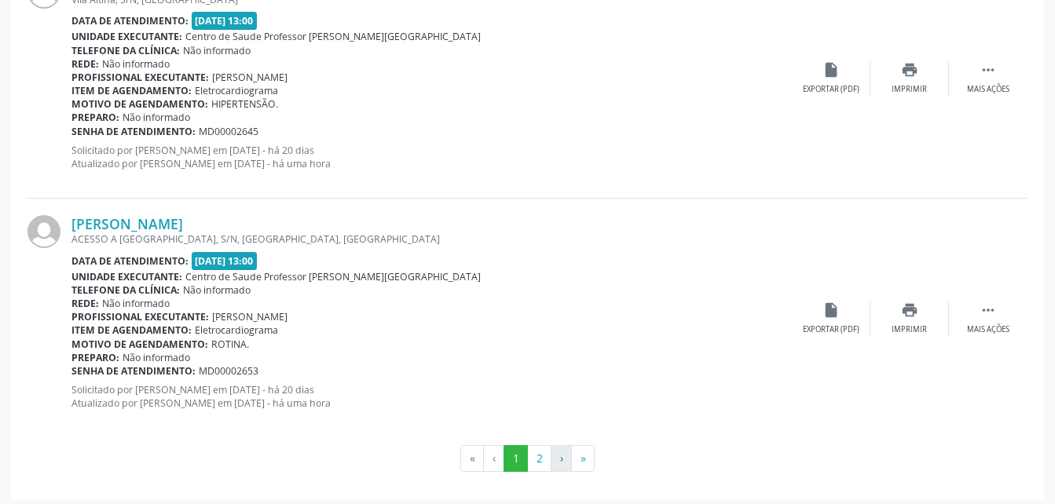
scroll to position [3644, 0]
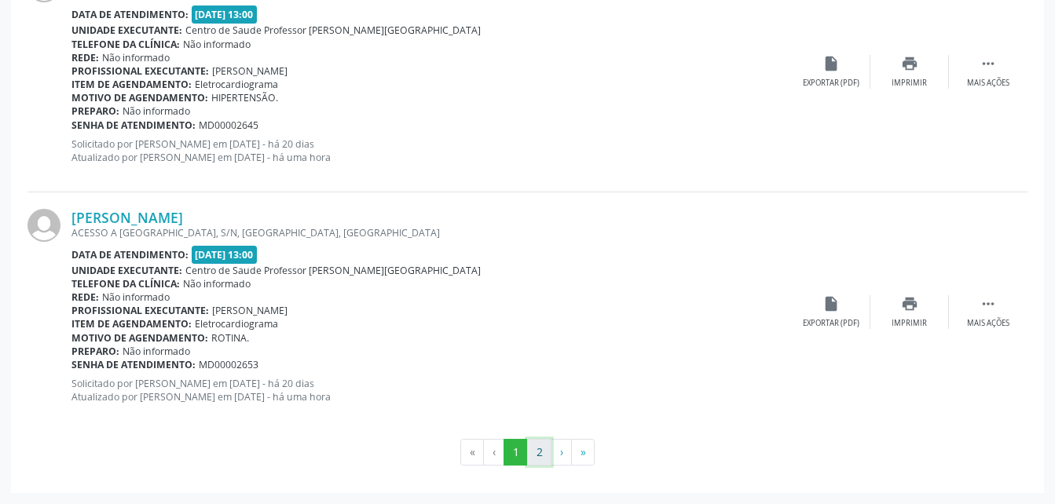
click at [540, 450] on button "2" at bounding box center [539, 452] width 24 height 27
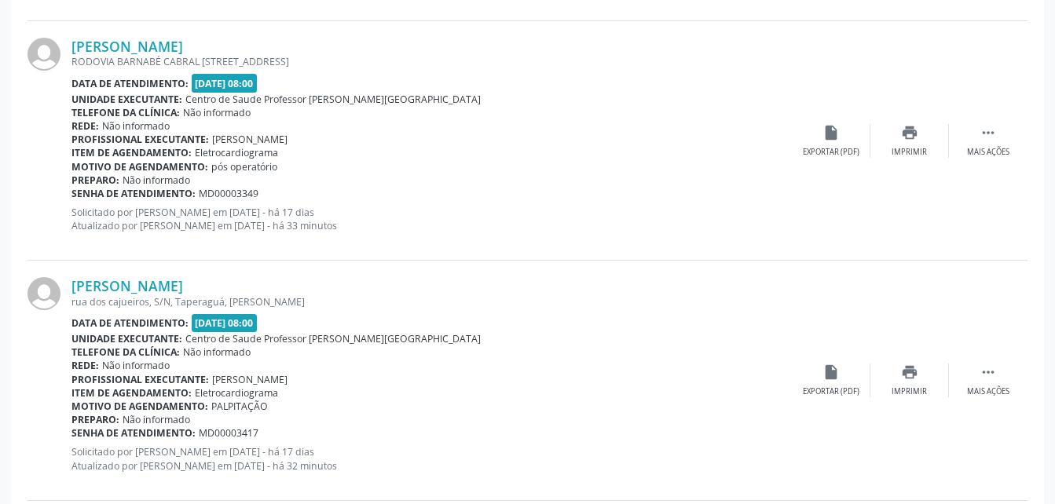
scroll to position [1415, 0]
click at [913, 135] on icon "print" at bounding box center [909, 134] width 17 height 17
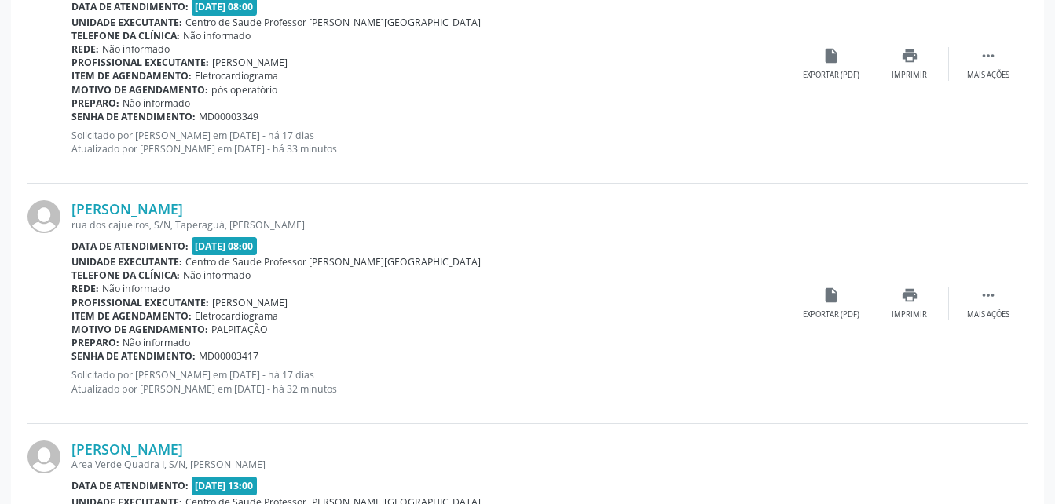
scroll to position [1572, 0]
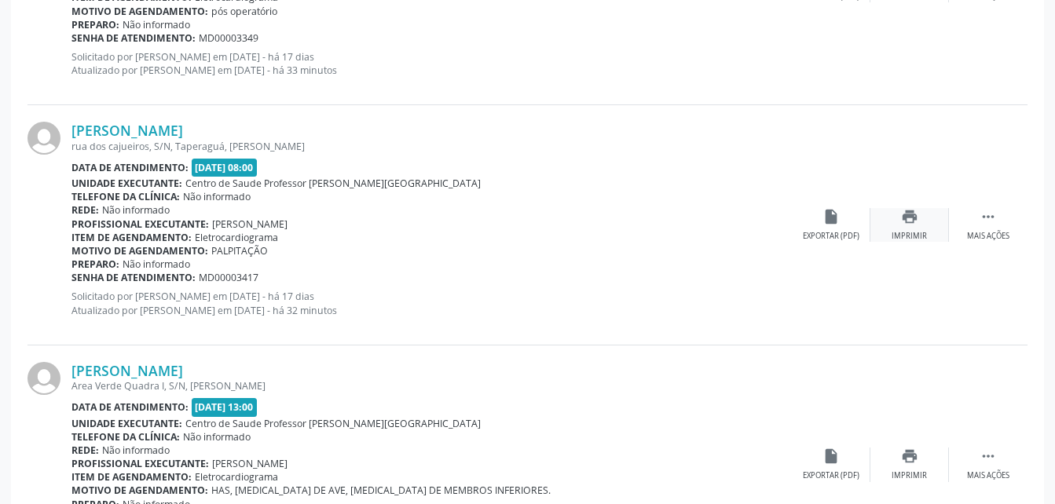
click at [910, 217] on icon "print" at bounding box center [909, 216] width 17 height 17
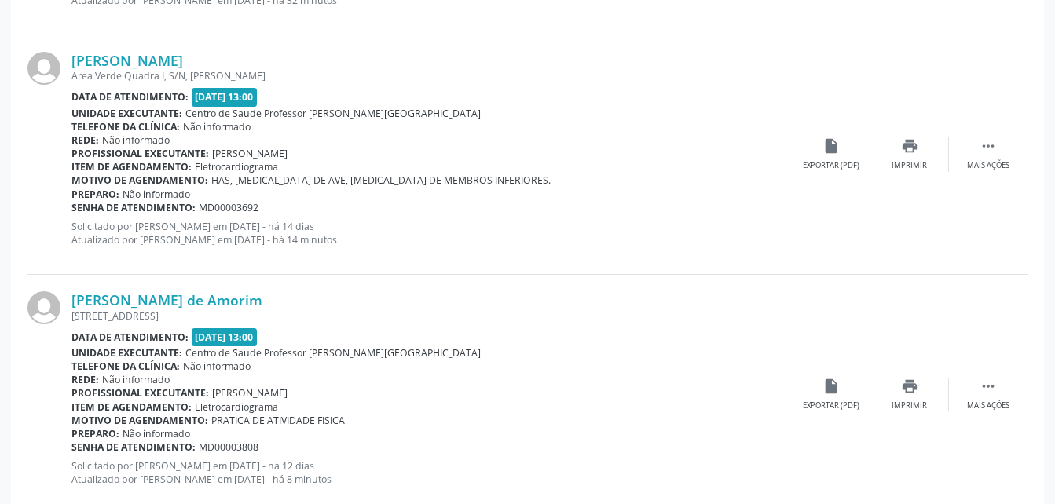
scroll to position [1965, 0]
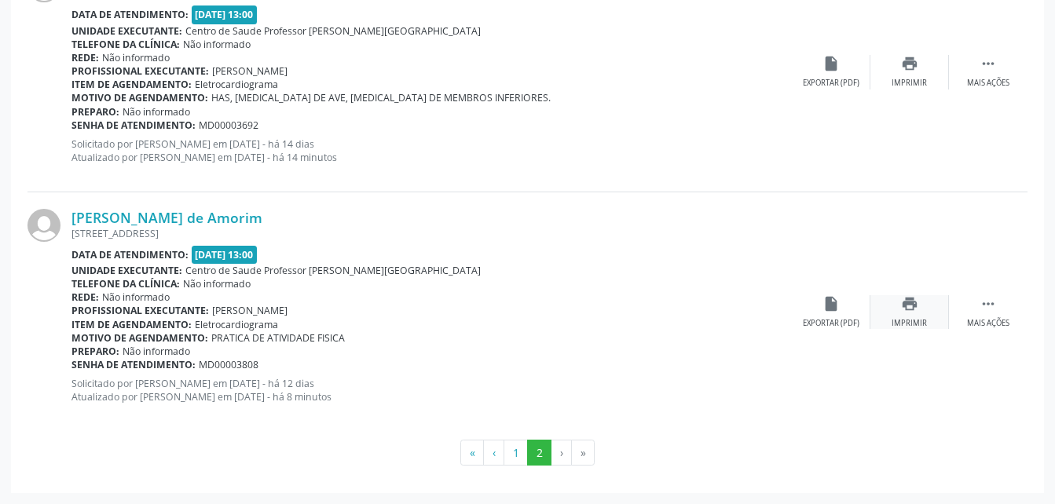
click at [913, 318] on div "Imprimir" at bounding box center [908, 323] width 35 height 11
click at [892, 304] on div "print Imprimir" at bounding box center [909, 312] width 79 height 34
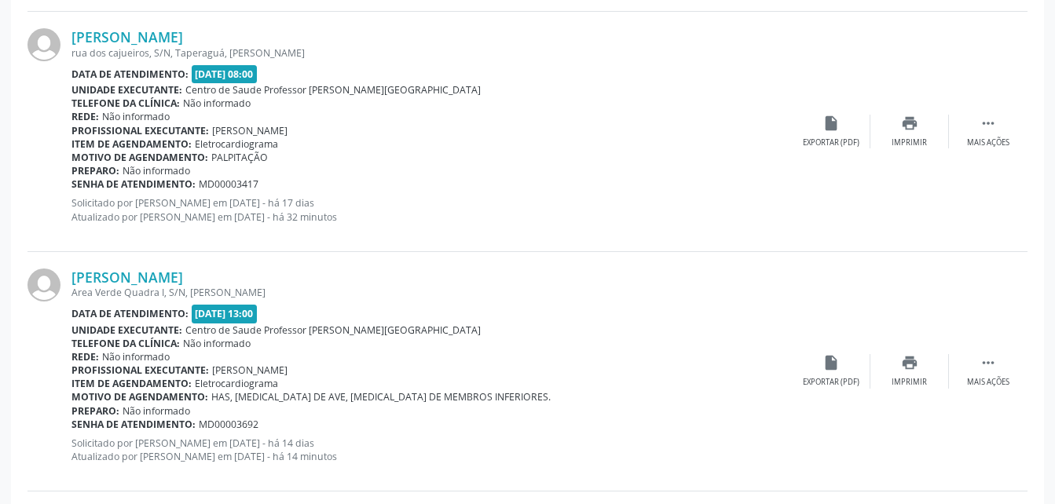
scroll to position [1651, 0]
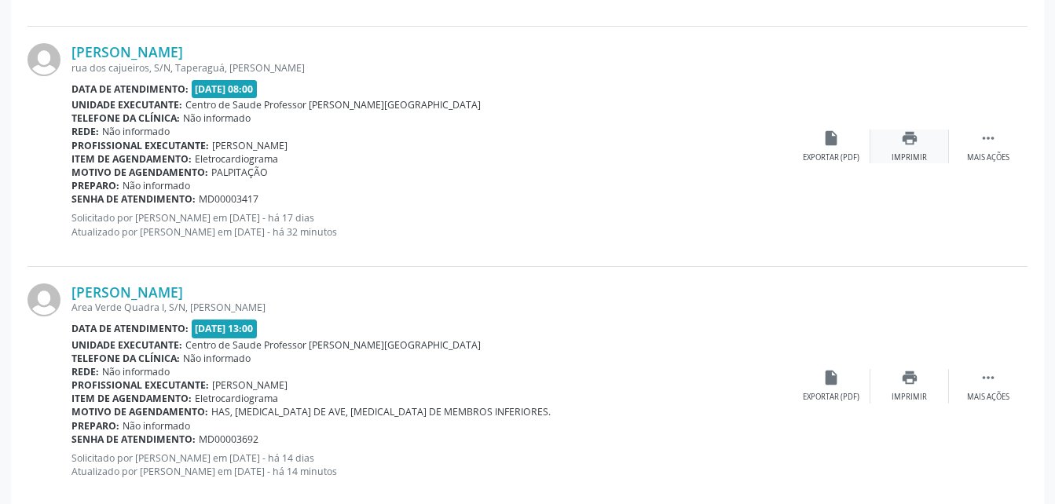
click at [903, 145] on icon "print" at bounding box center [909, 138] width 17 height 17
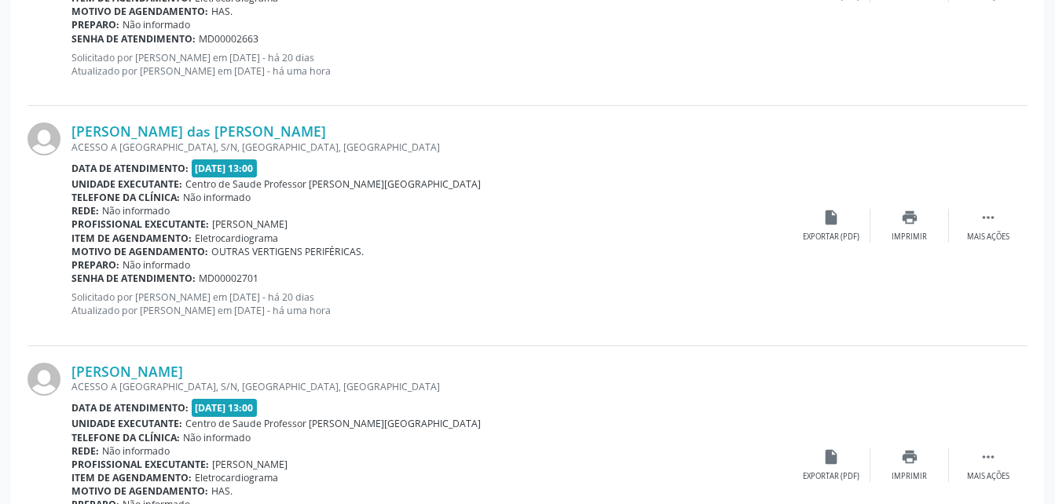
scroll to position [787, 0]
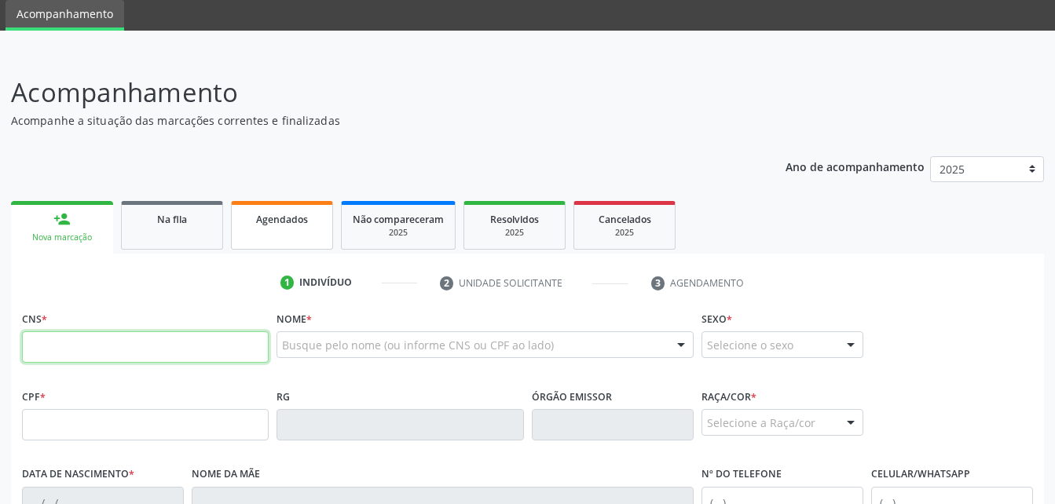
scroll to position [55, 0]
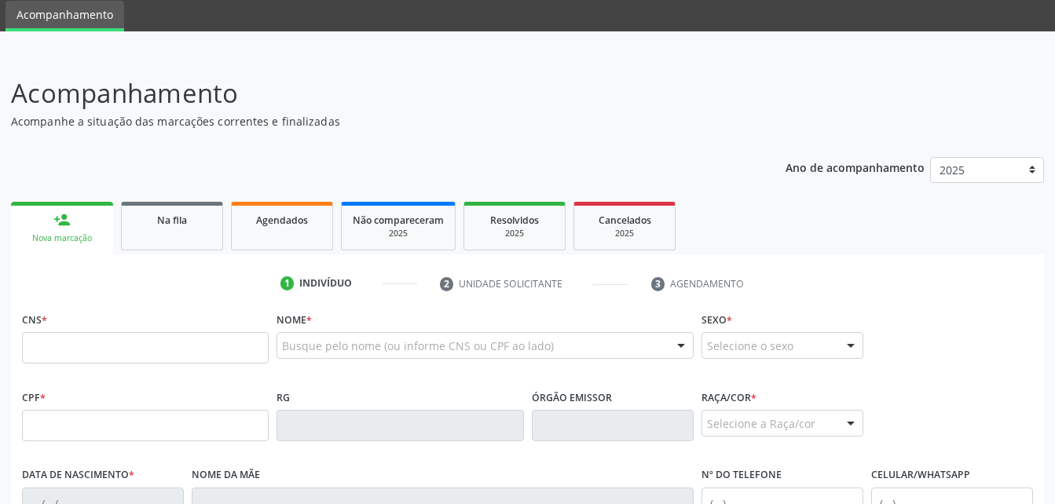
click at [228, 229] on ul "person_add Nova marcação Na fila Agendados Não compareceram 2025 Resolvidos 202…" at bounding box center [527, 226] width 1033 height 57
click at [308, 229] on link "Agendados" at bounding box center [282, 226] width 102 height 49
select select "7"
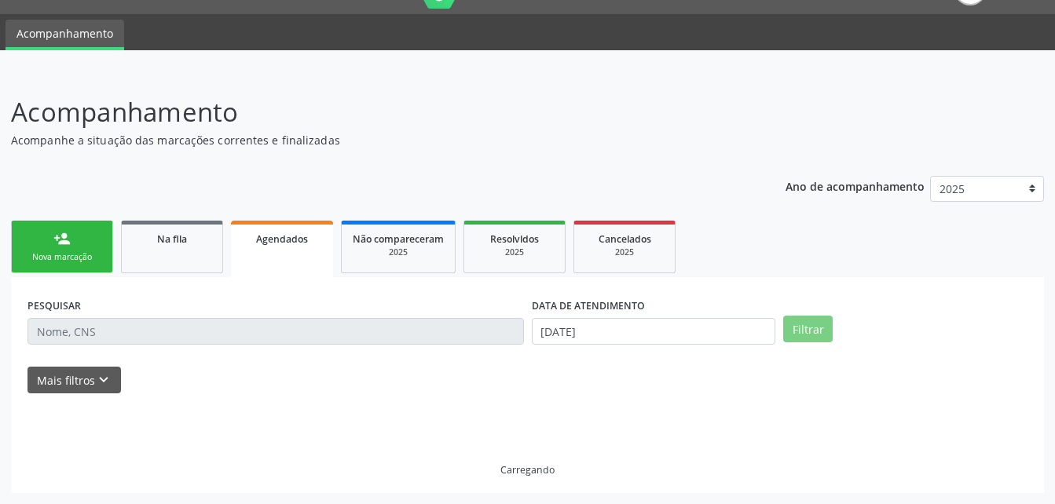
scroll to position [2, 0]
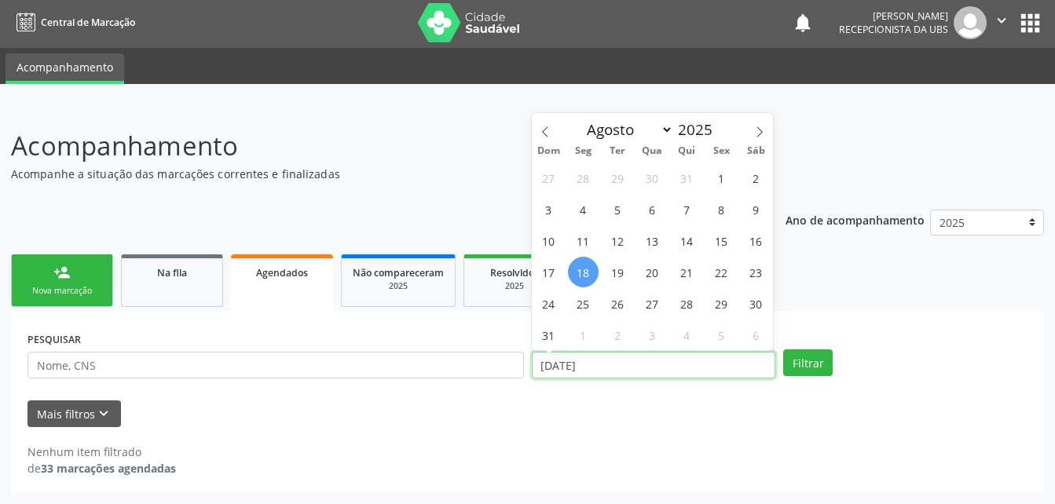
click at [548, 367] on input "[DATE]" at bounding box center [654, 365] width 244 height 27
click at [553, 265] on span "17" at bounding box center [548, 272] width 31 height 31
type input "17/08/2025"
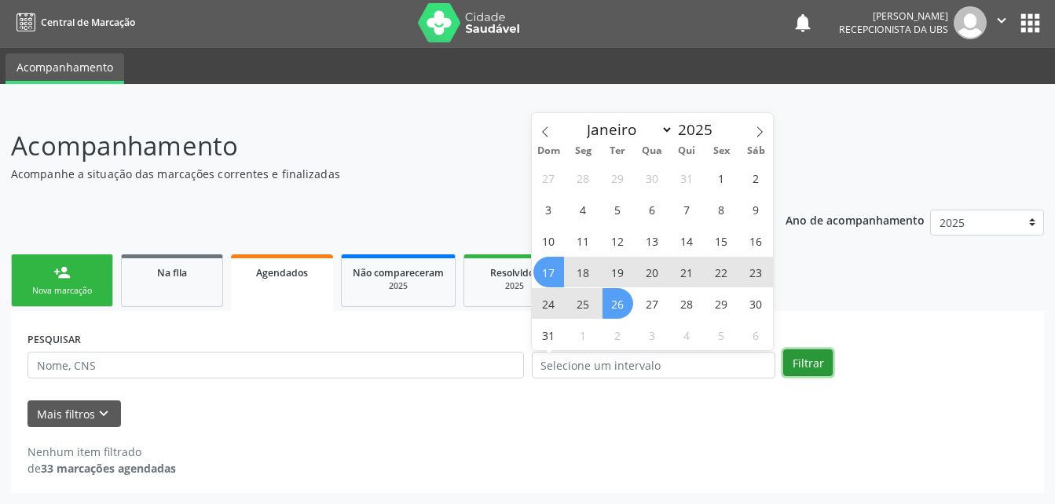
click at [813, 373] on button "Filtrar" at bounding box center [807, 363] width 49 height 27
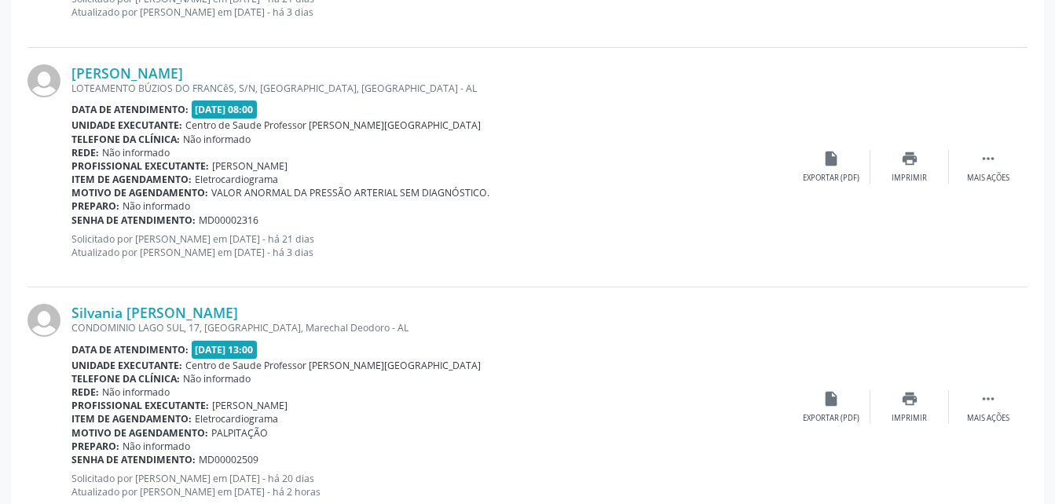
scroll to position [3644, 0]
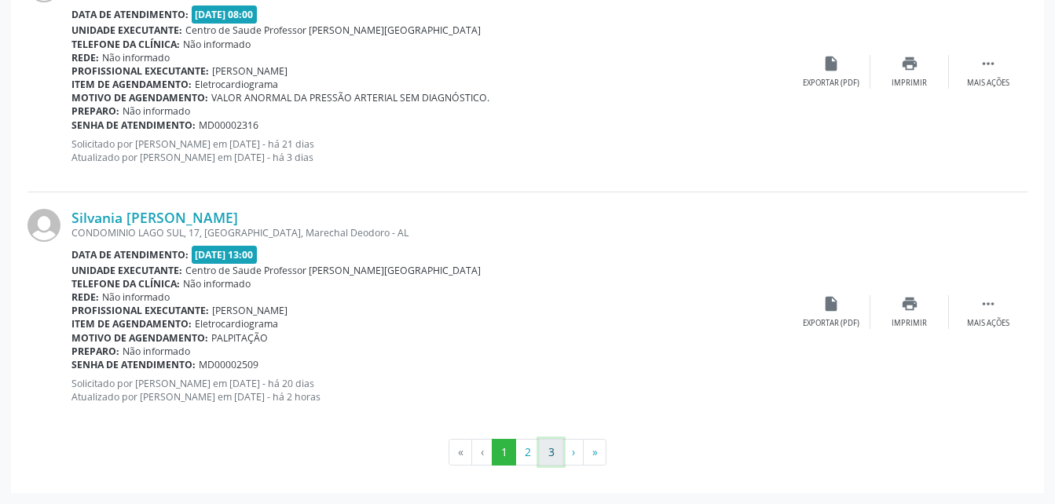
click at [553, 446] on button "3" at bounding box center [551, 452] width 24 height 27
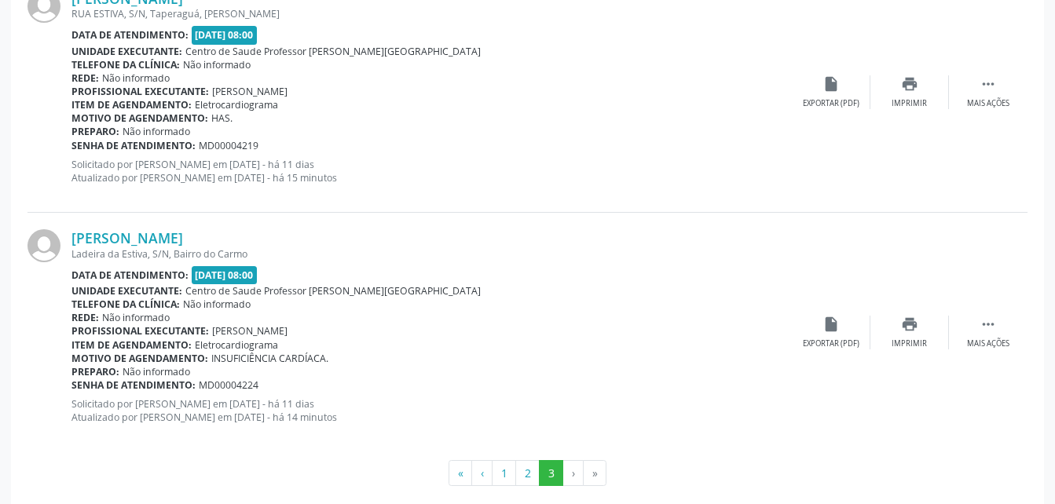
scroll to position [766, 0]
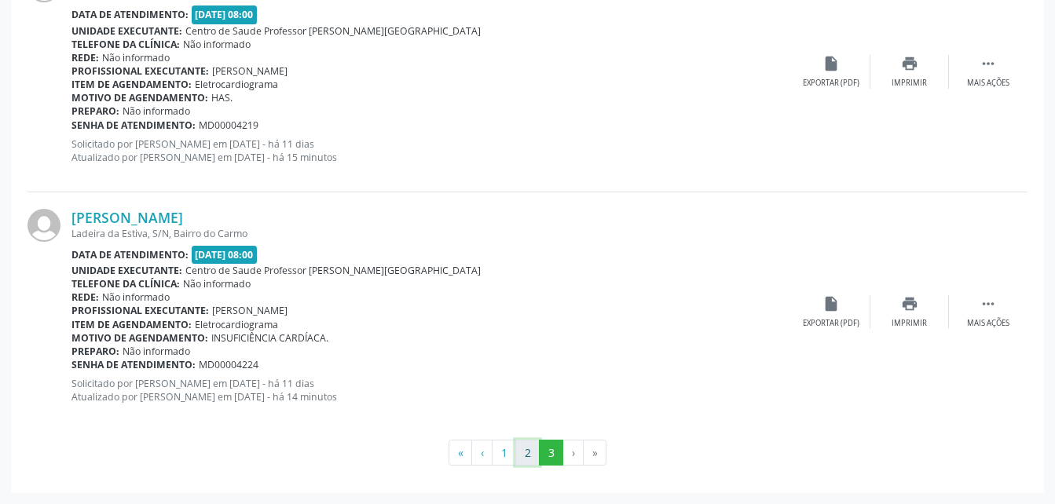
click at [533, 456] on button "2" at bounding box center [527, 453] width 24 height 27
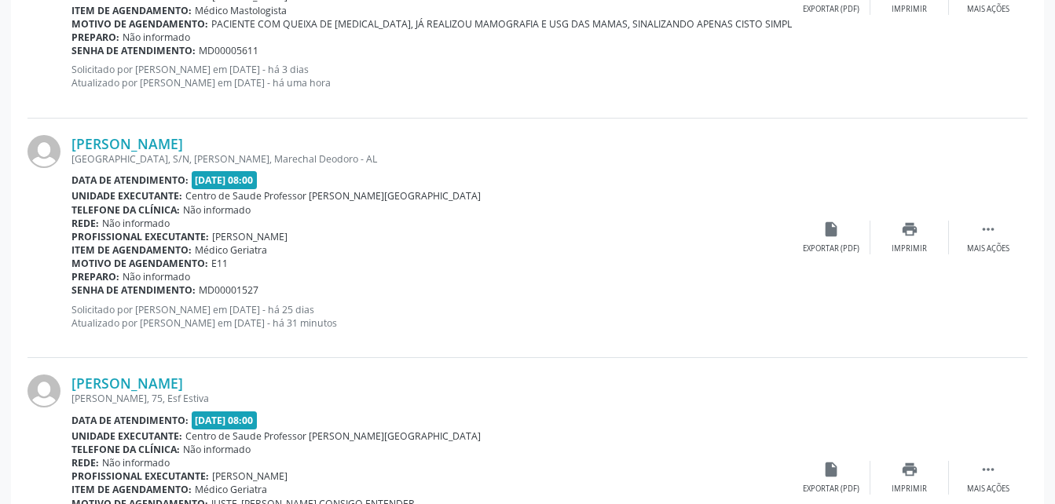
scroll to position [2358, 0]
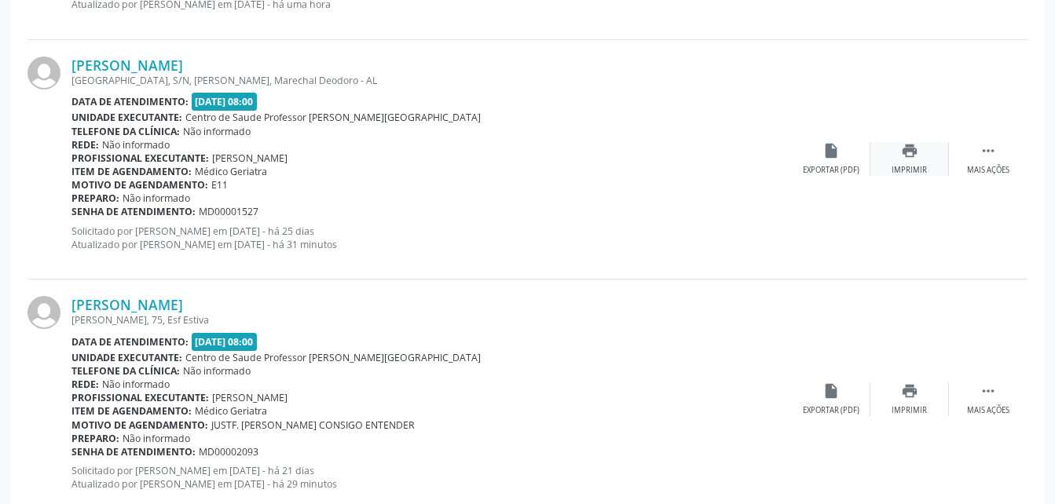
click at [895, 159] on div "print Imprimir" at bounding box center [909, 159] width 79 height 34
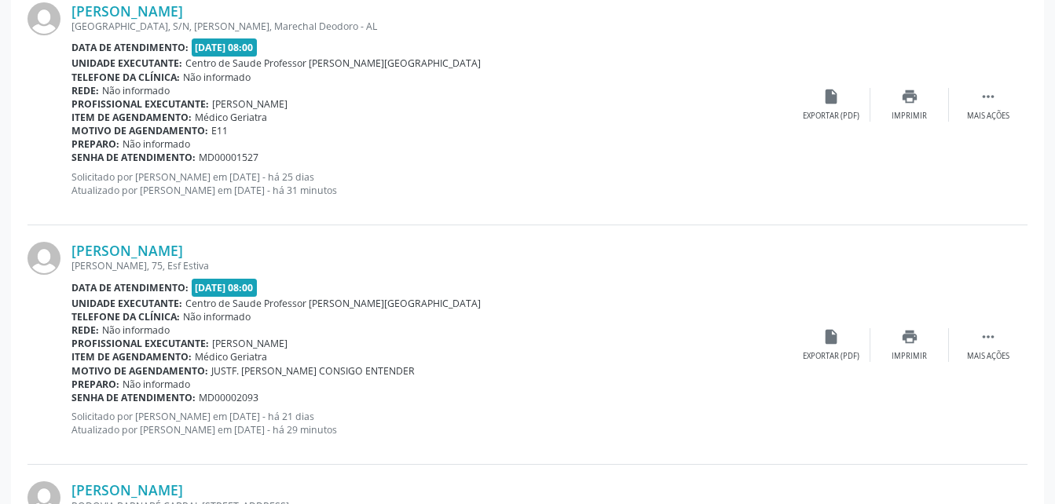
scroll to position [2436, 0]
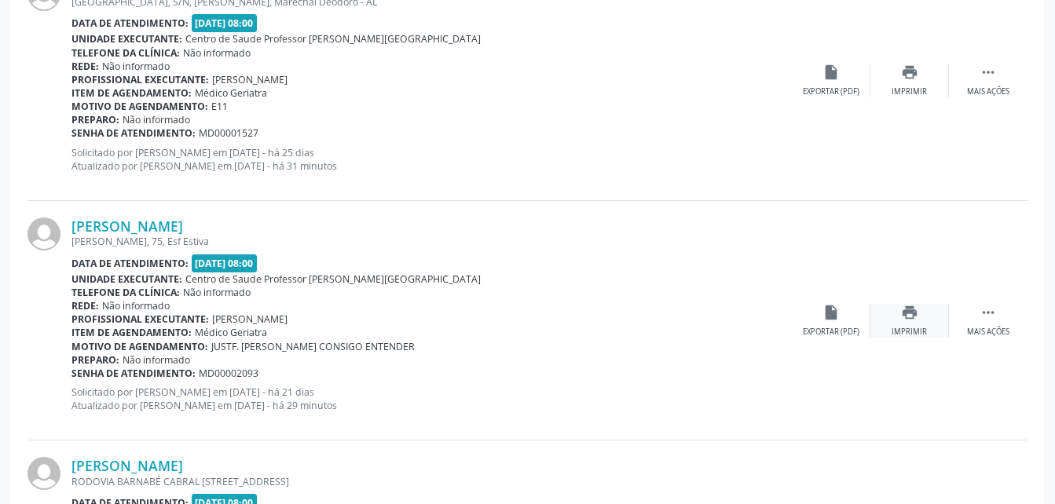
click at [907, 312] on icon "print" at bounding box center [909, 312] width 17 height 17
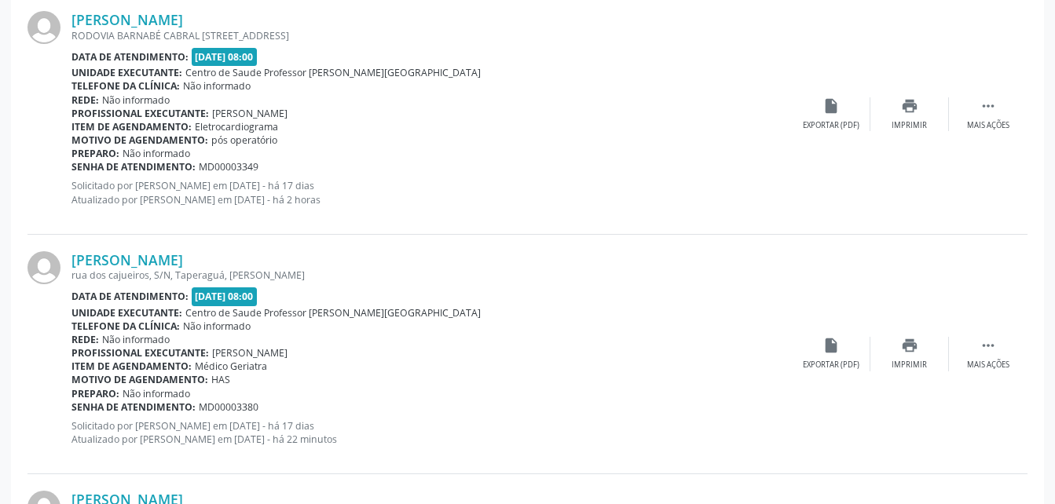
scroll to position [2908, 0]
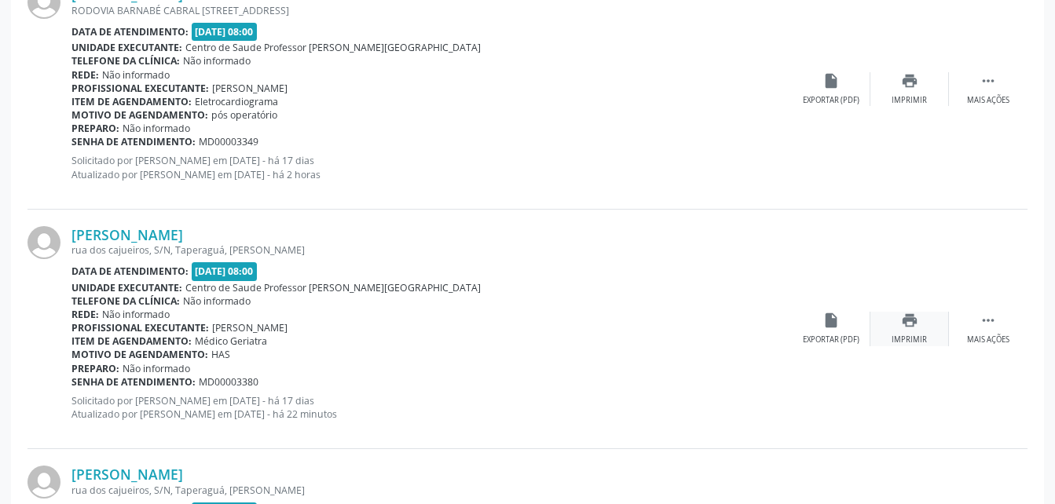
click at [902, 328] on icon "print" at bounding box center [909, 320] width 17 height 17
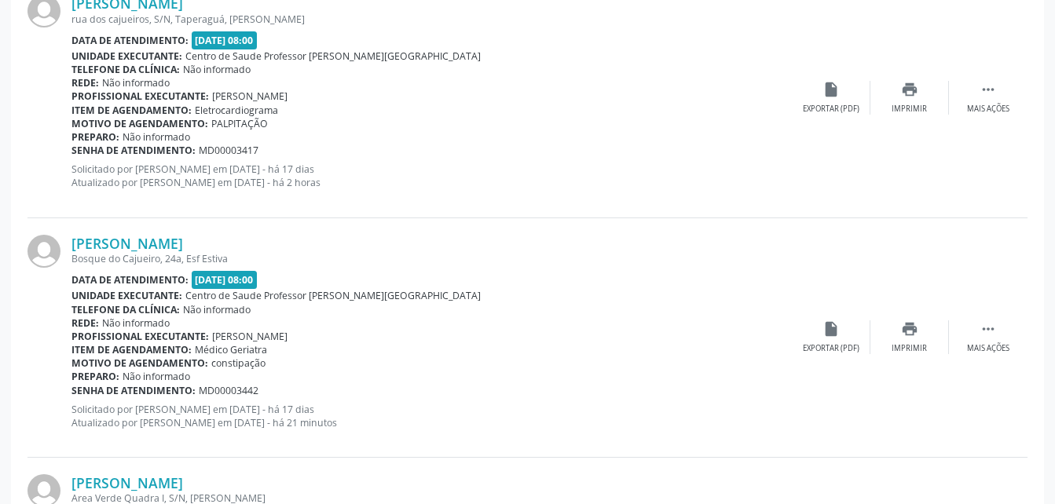
scroll to position [3458, 0]
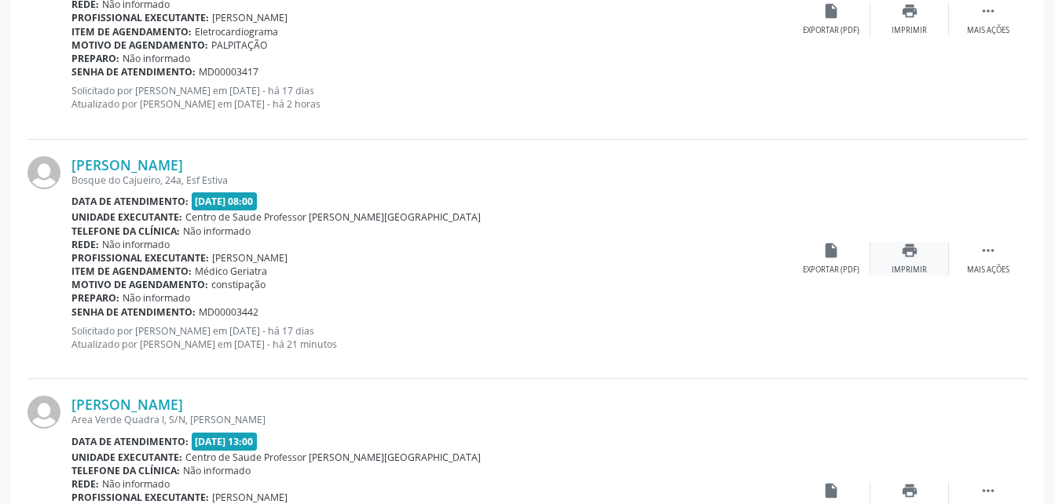
click at [906, 258] on icon "print" at bounding box center [909, 250] width 17 height 17
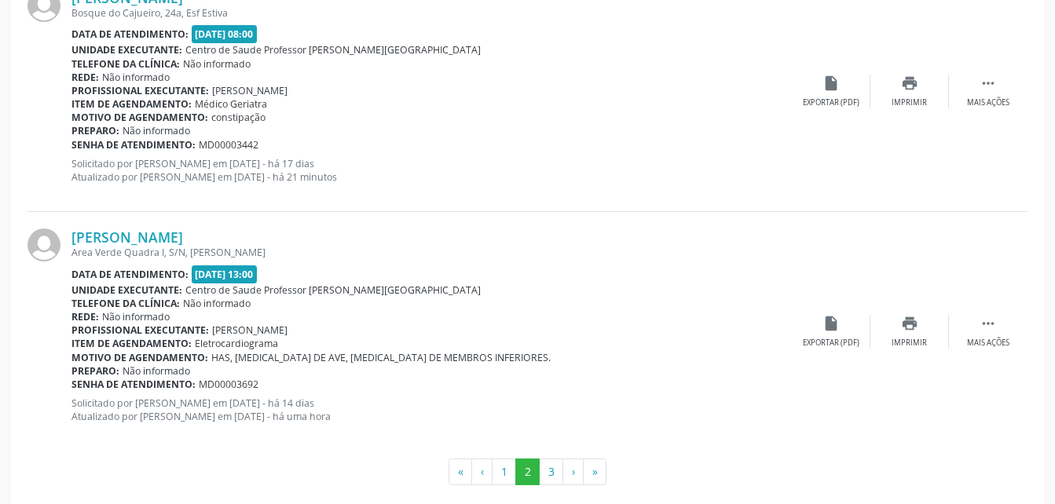
scroll to position [3644, 0]
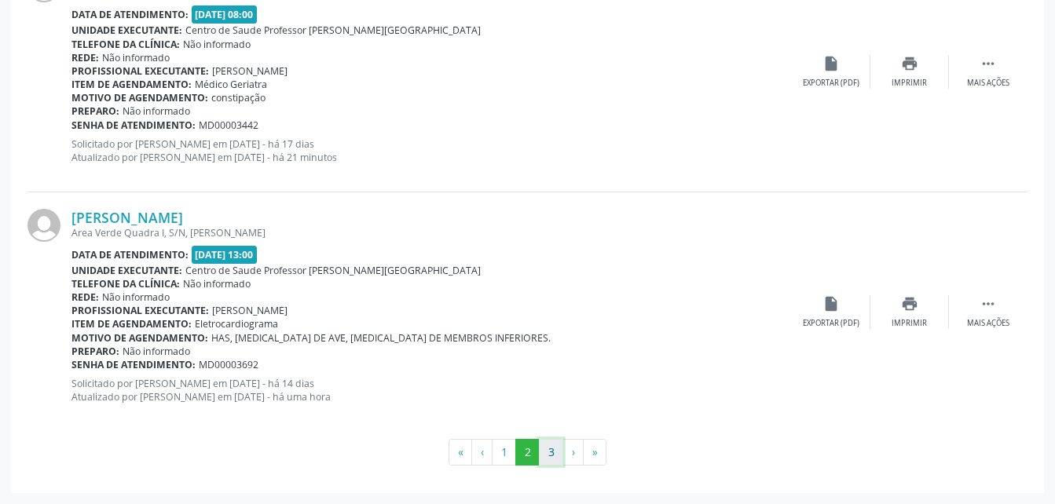
click at [547, 456] on button "3" at bounding box center [551, 452] width 24 height 27
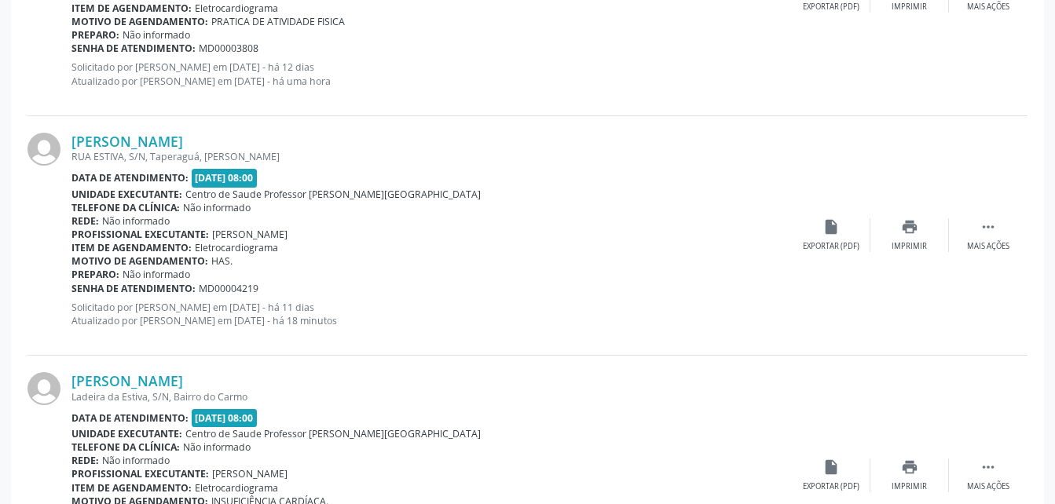
scroll to position [766, 0]
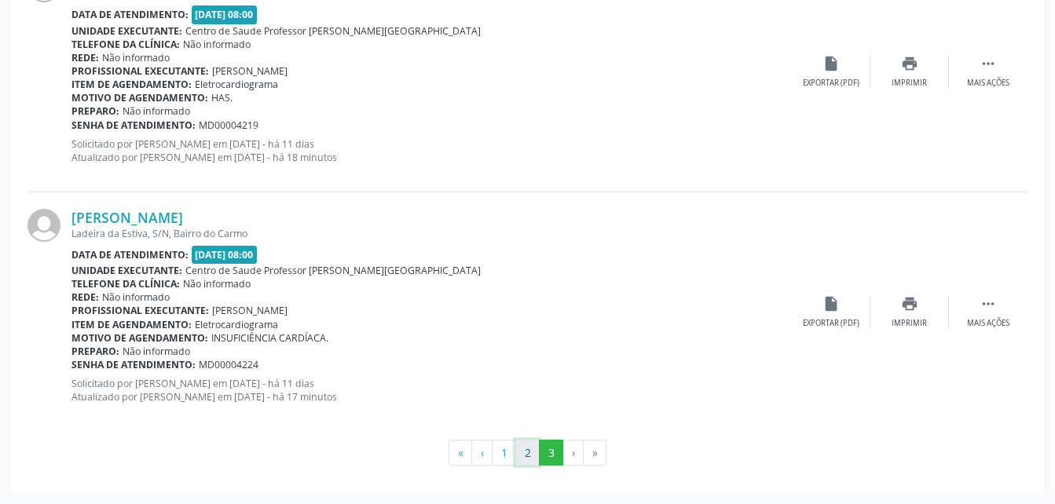
click at [534, 453] on button "2" at bounding box center [527, 453] width 24 height 27
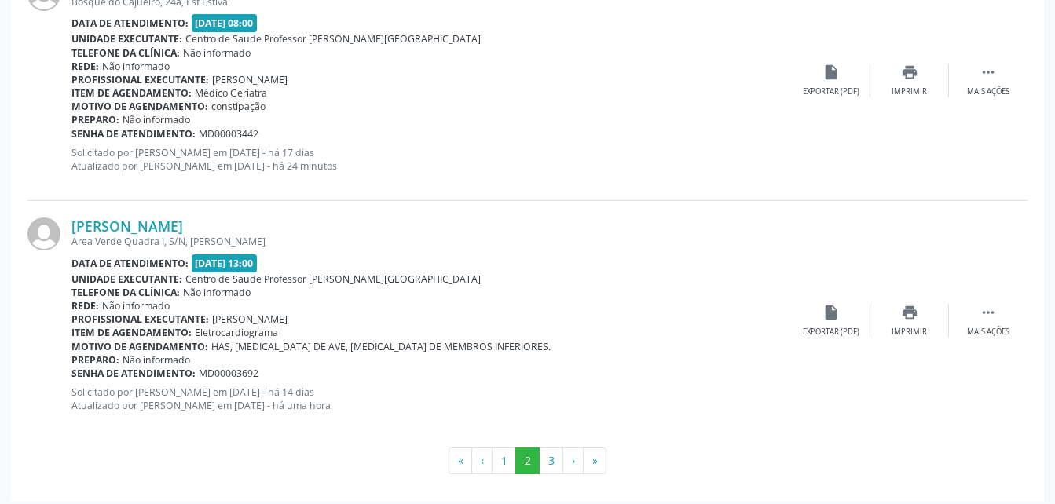
scroll to position [3644, 0]
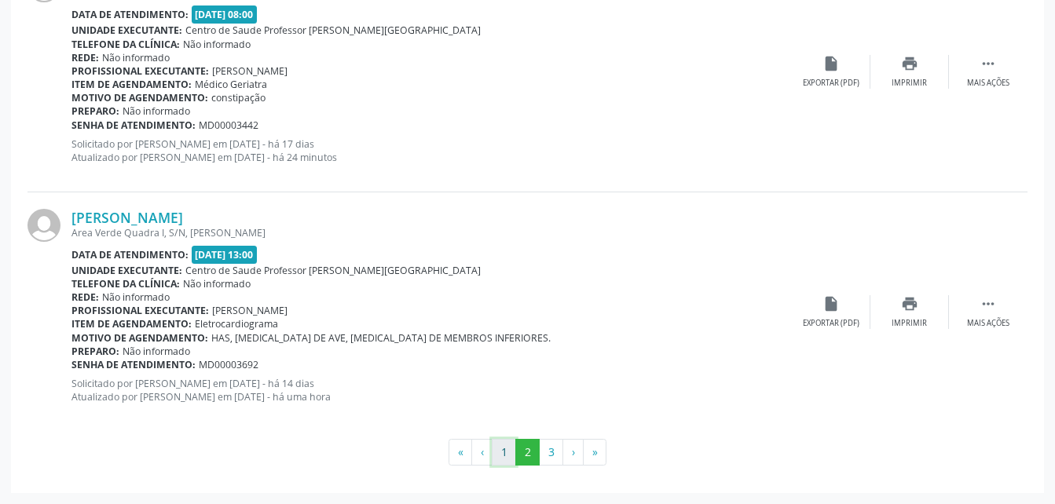
click at [511, 455] on button "1" at bounding box center [504, 452] width 24 height 27
